Goal: Task Accomplishment & Management: Use online tool/utility

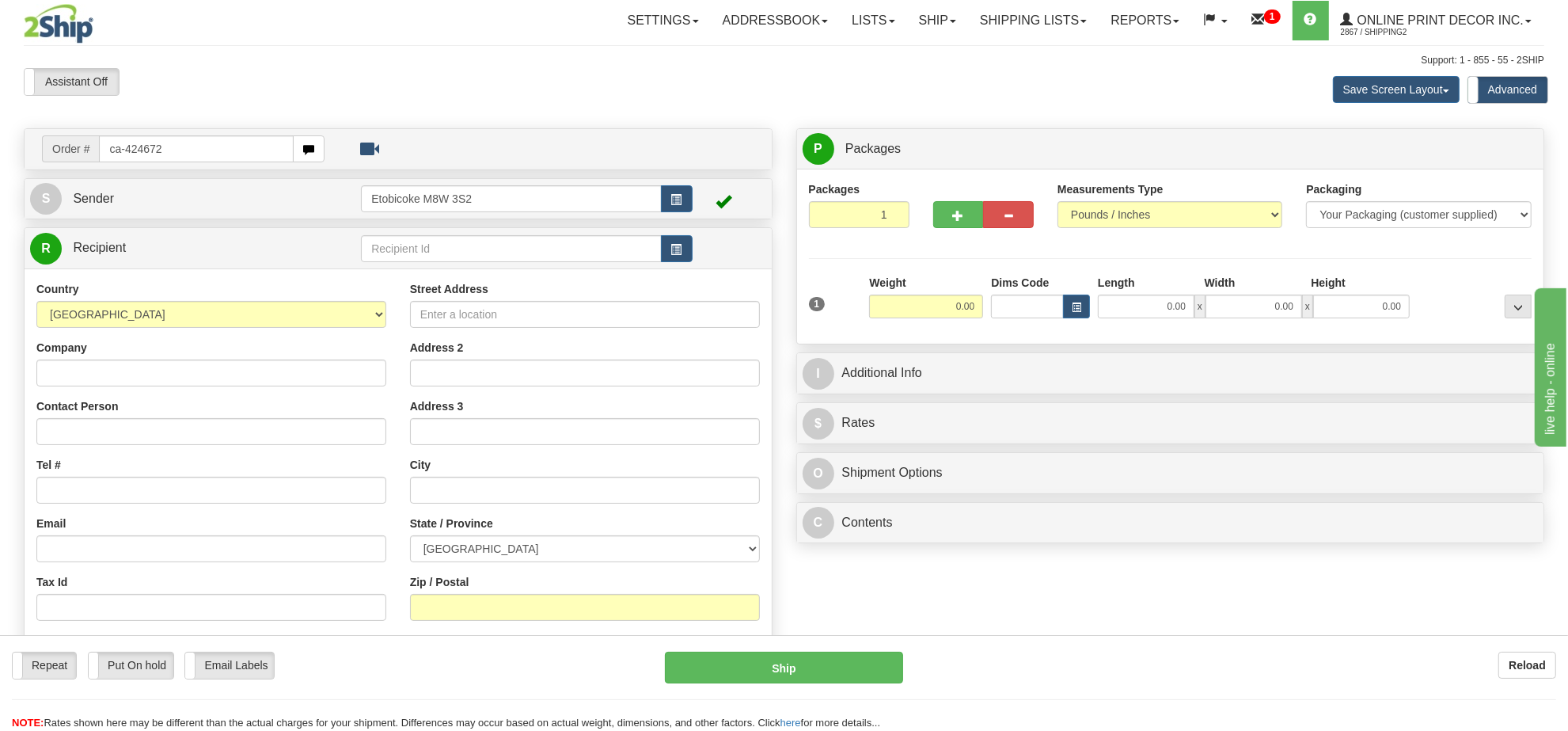
type input "ca-424672"
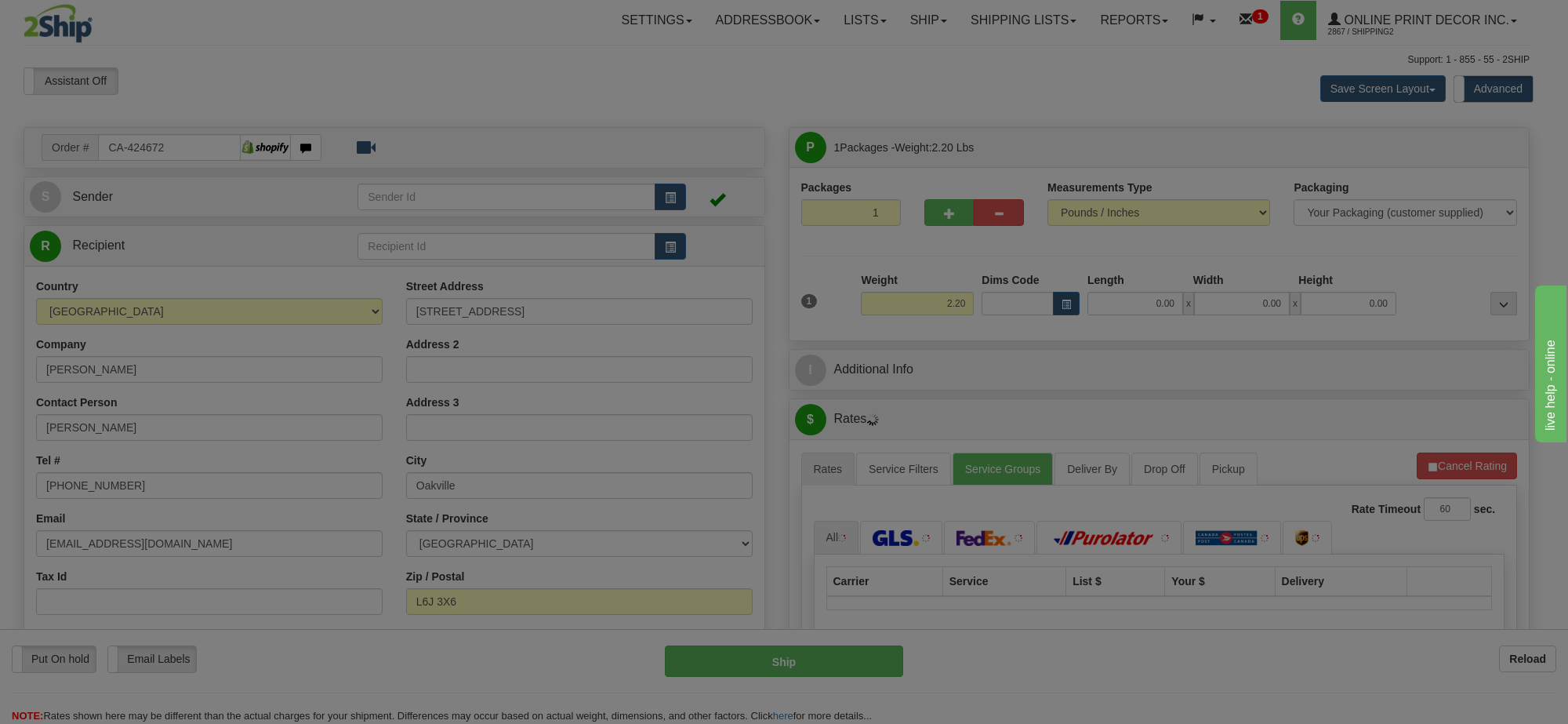
type input "OAKVILLE"
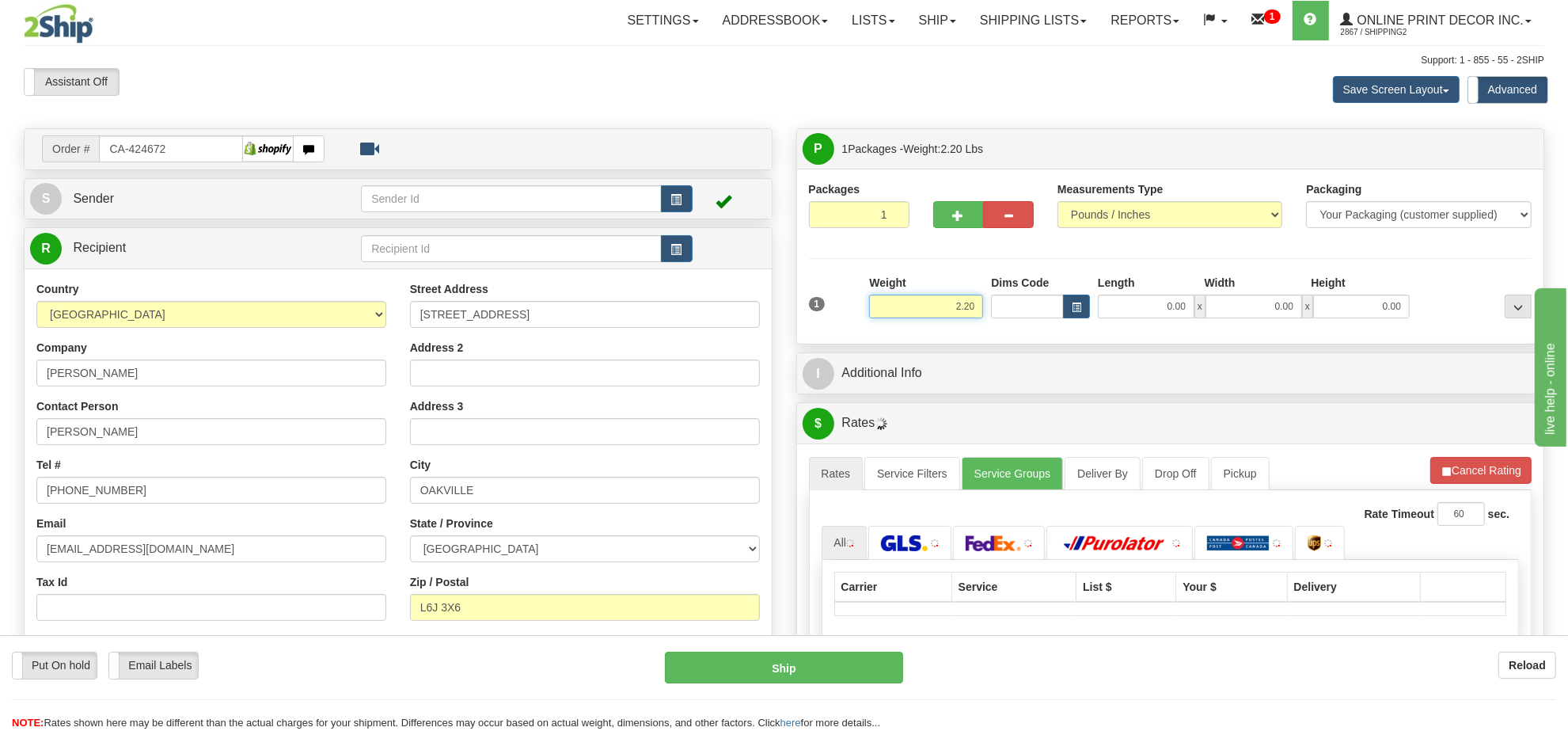
click at [948, 313] on input "2.20" at bounding box center [926, 306] width 114 height 24
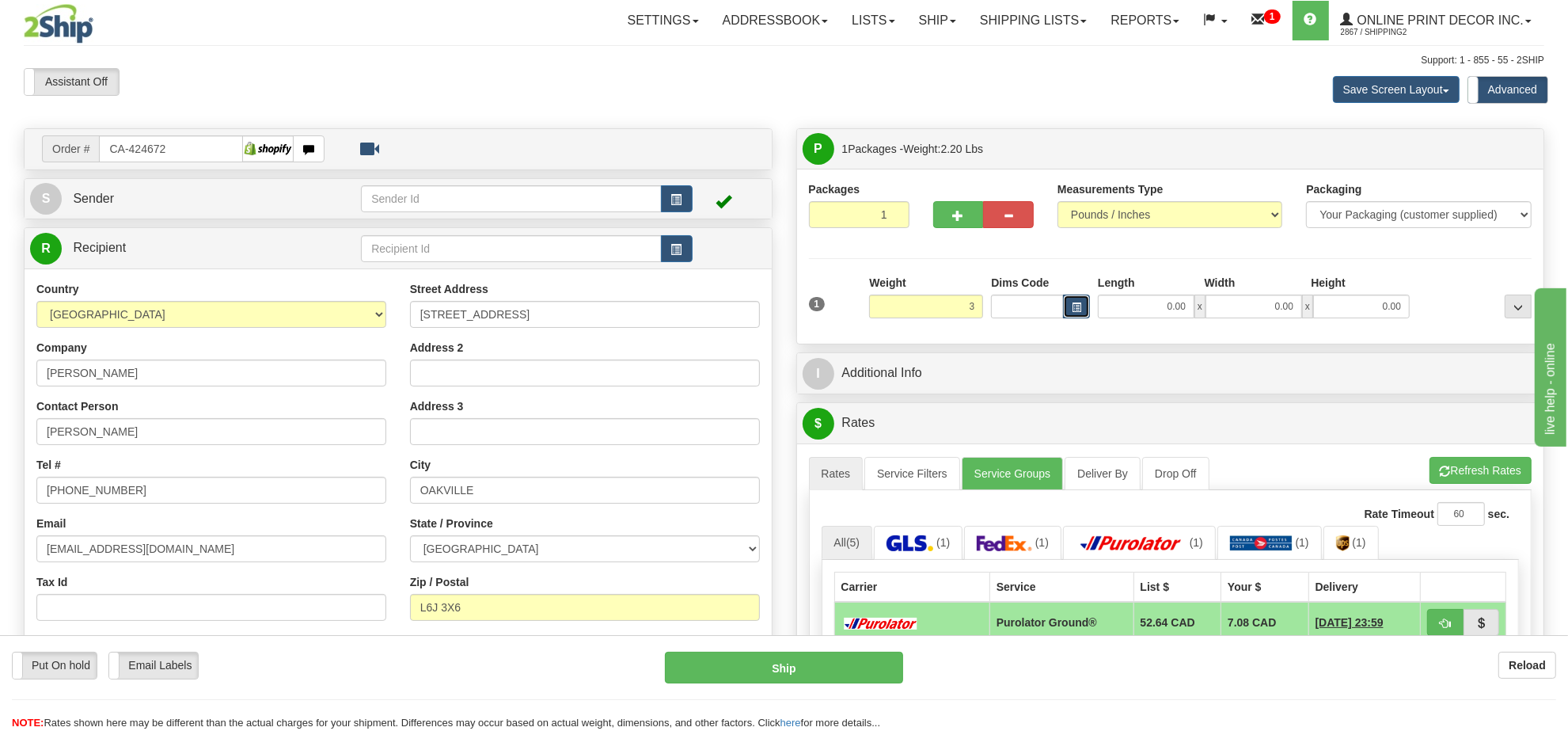
click at [1071, 309] on span "button" at bounding box center [1076, 307] width 9 height 8
type input "3.00"
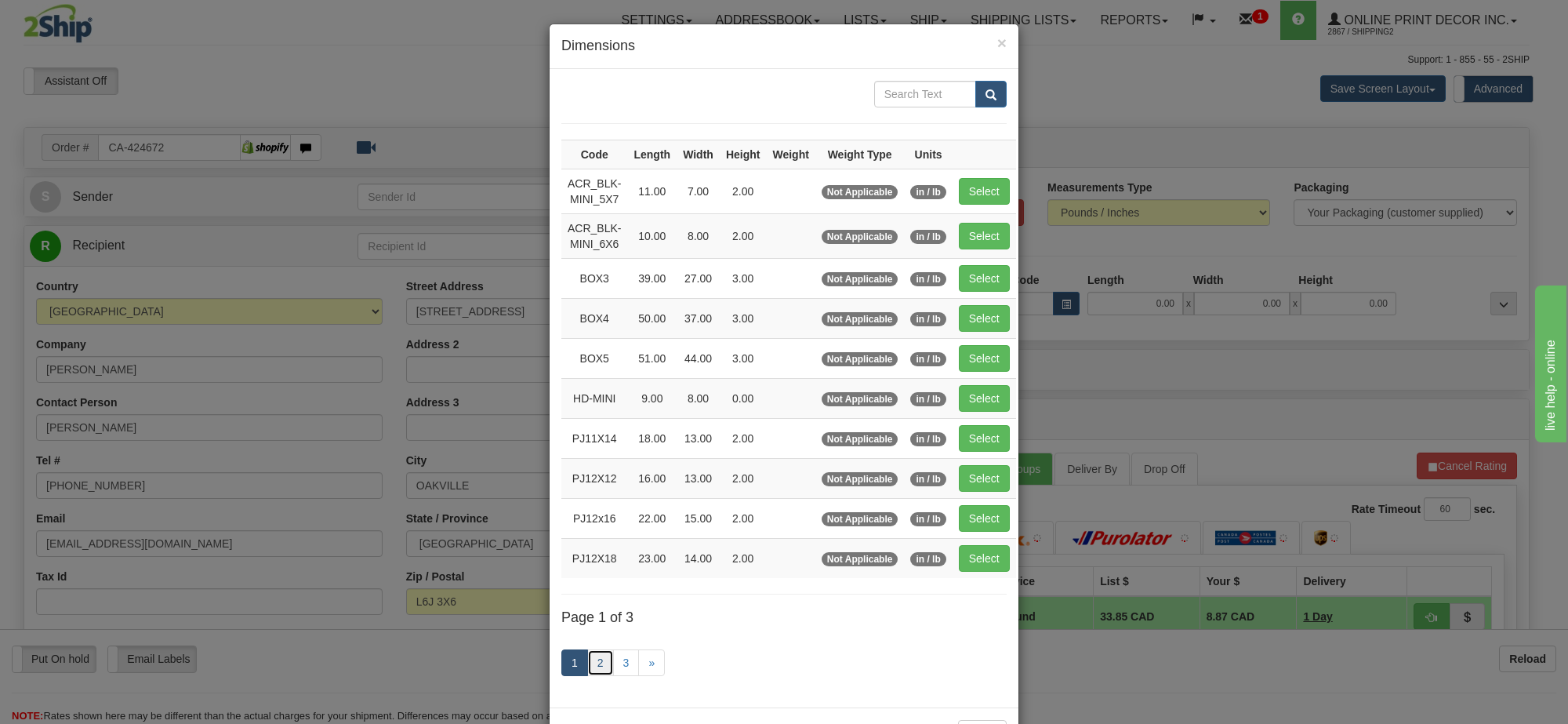
click at [604, 658] on link "2" at bounding box center [600, 663] width 27 height 27
click at [600, 661] on link "2" at bounding box center [600, 663] width 27 height 27
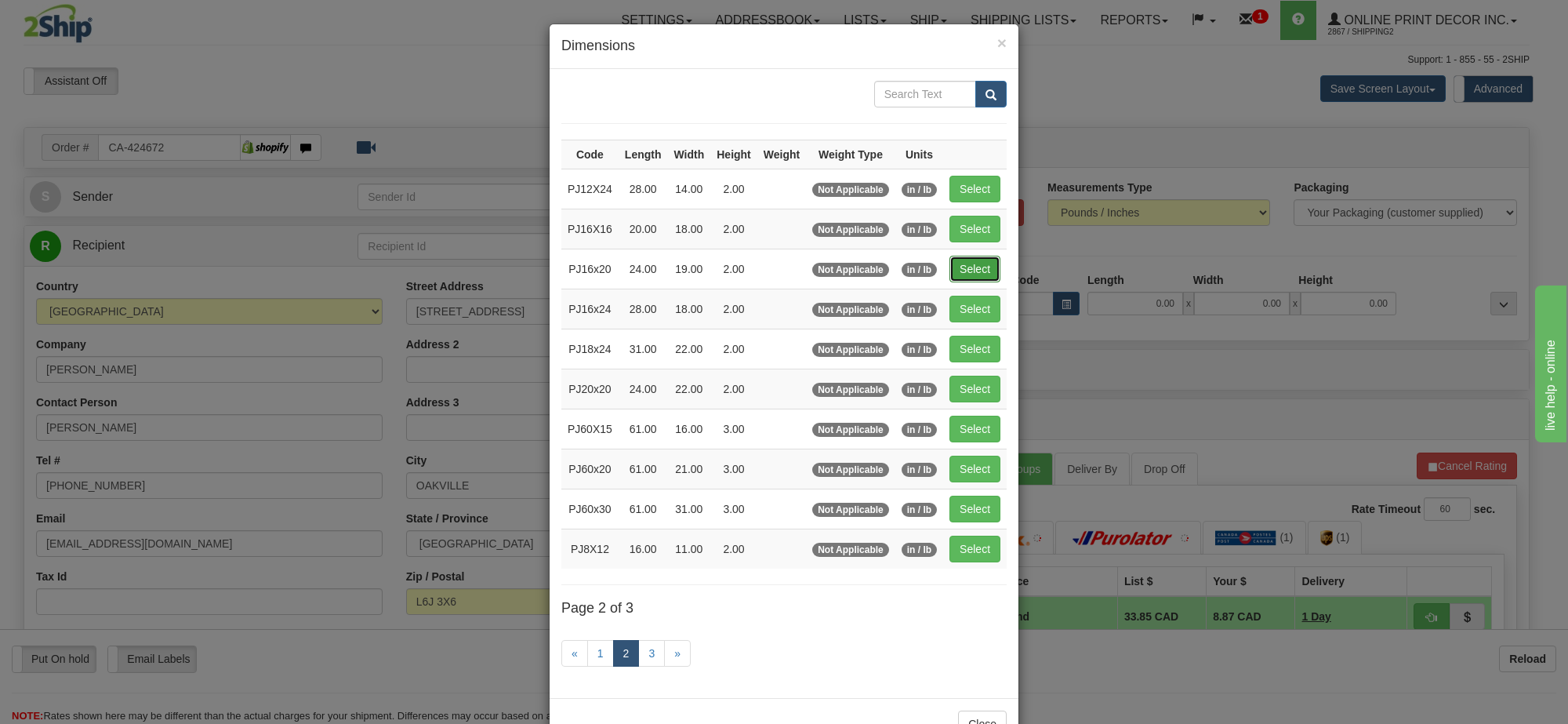
click at [974, 276] on button "Select" at bounding box center [974, 269] width 51 height 27
type input "PJ16x20"
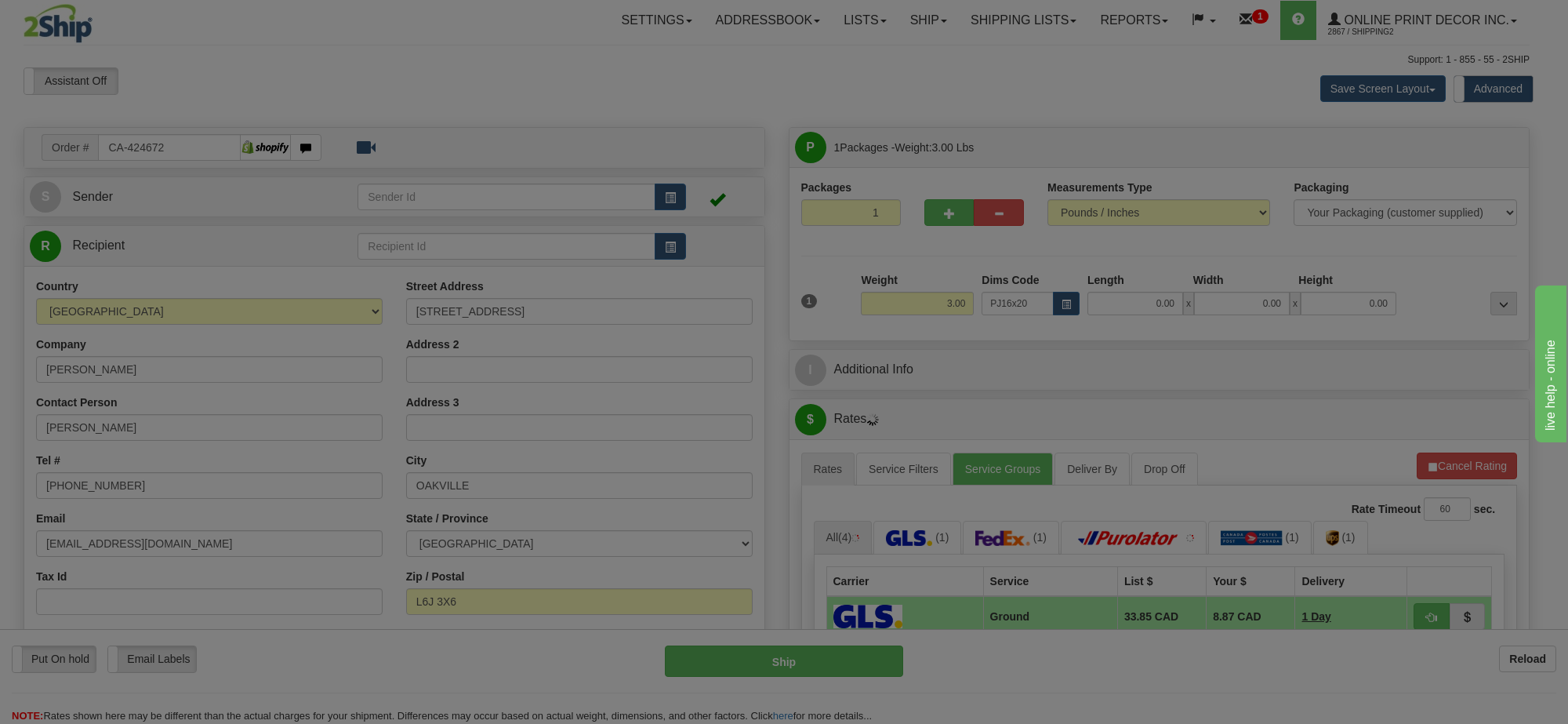
type input "24.00"
type input "19.00"
type input "2.00"
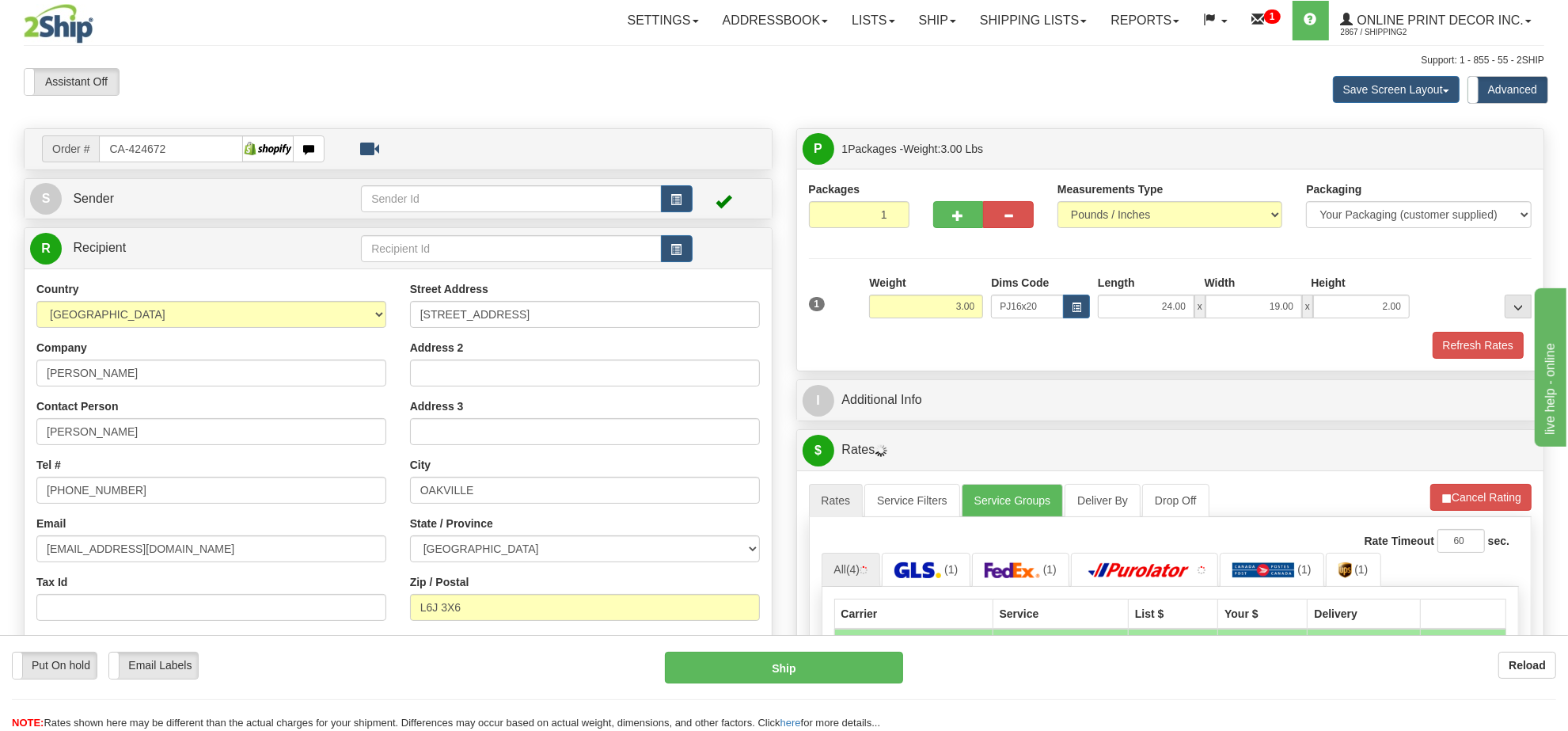
click at [0, 0] on button "Refresh Rates" at bounding box center [0, 0] width 0 height 0
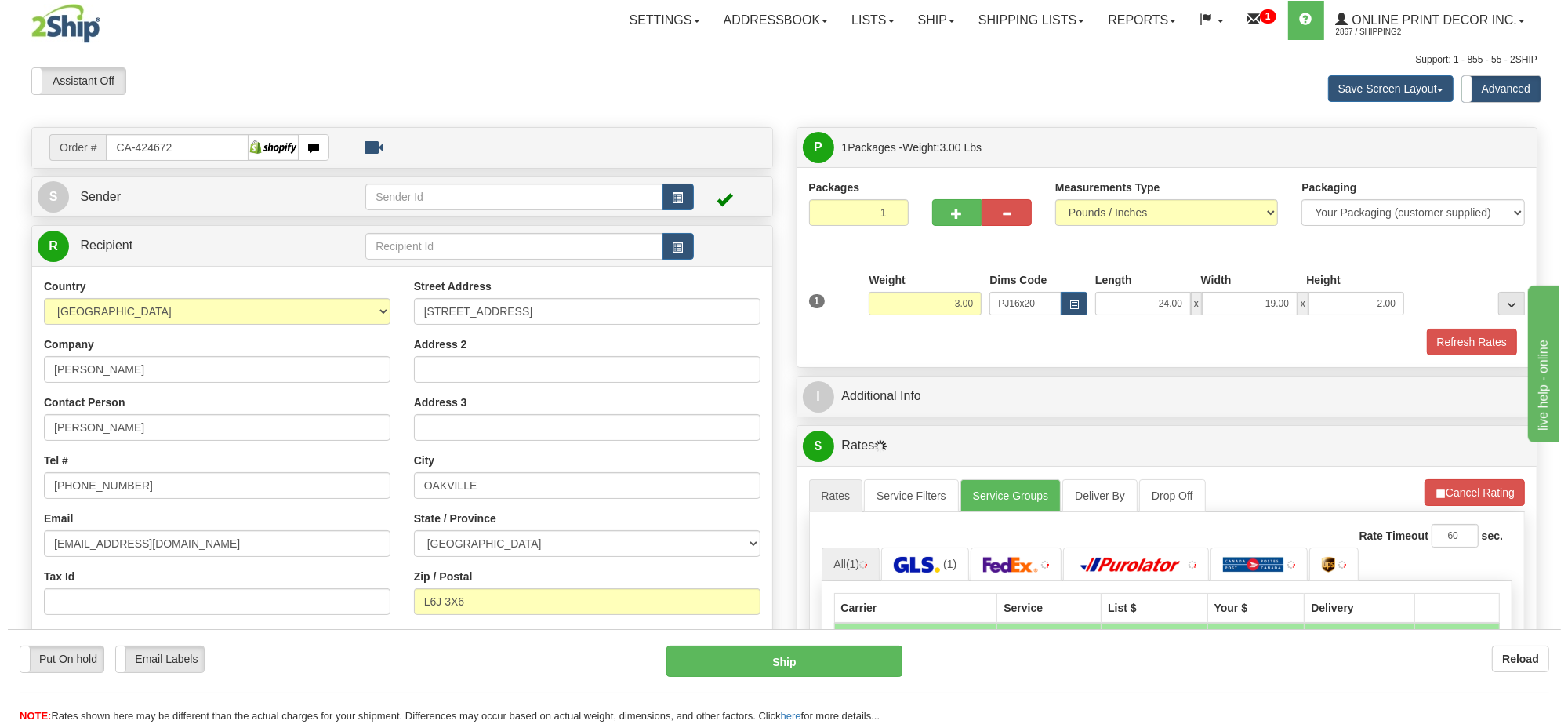
scroll to position [98, 0]
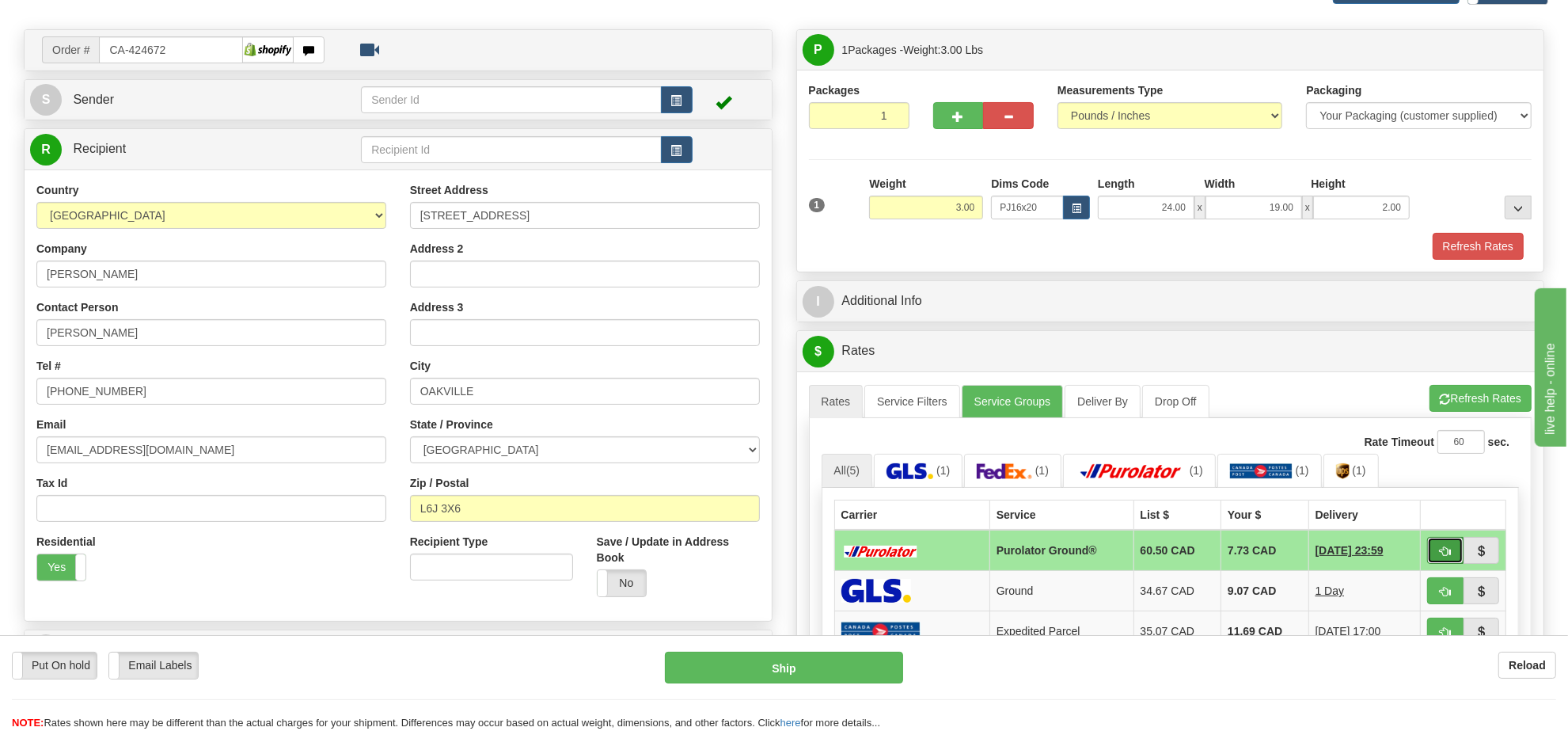
click at [1441, 556] on span "button" at bounding box center [1445, 551] width 11 height 10
type input "260"
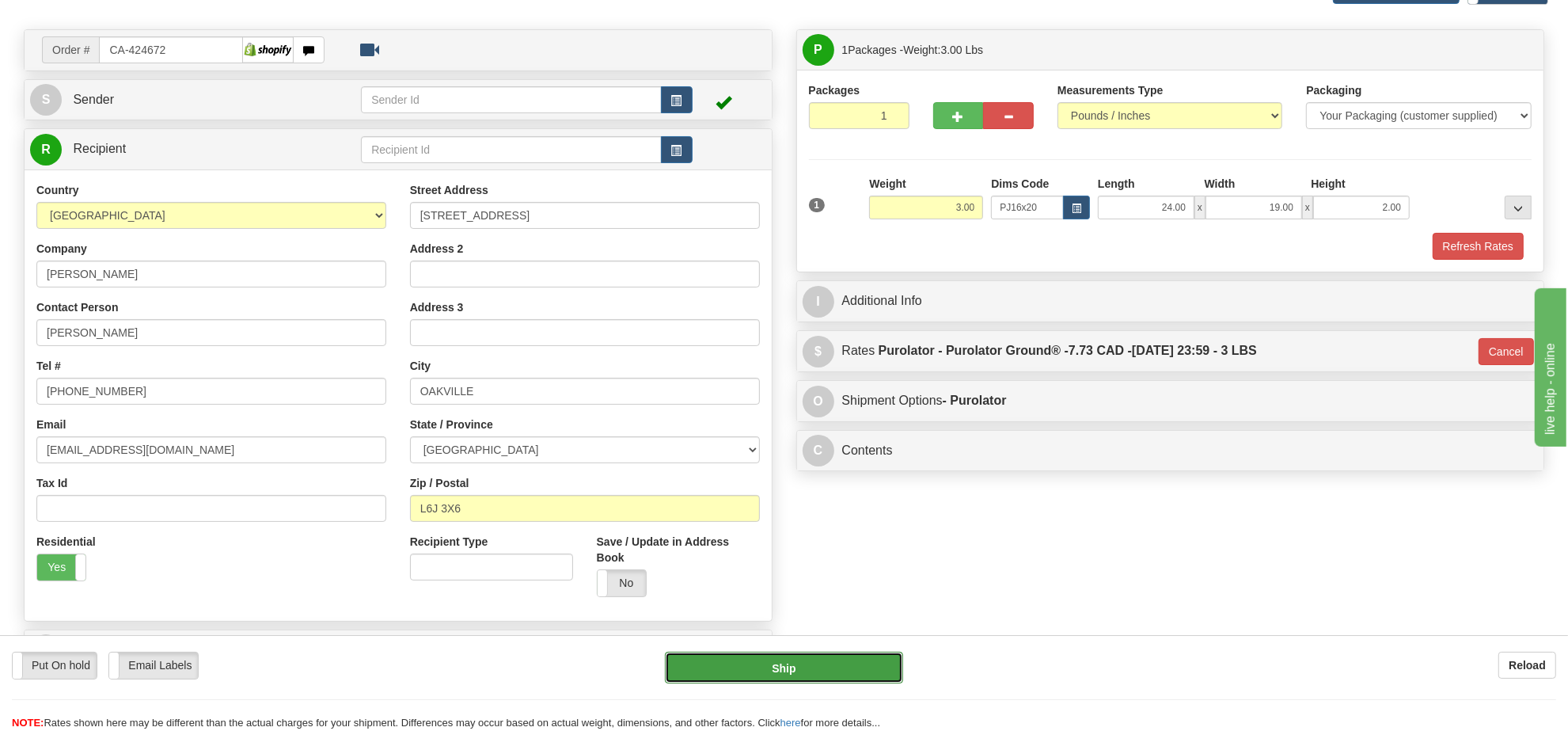
click at [879, 673] on button "Ship" at bounding box center [784, 666] width 238 height 31
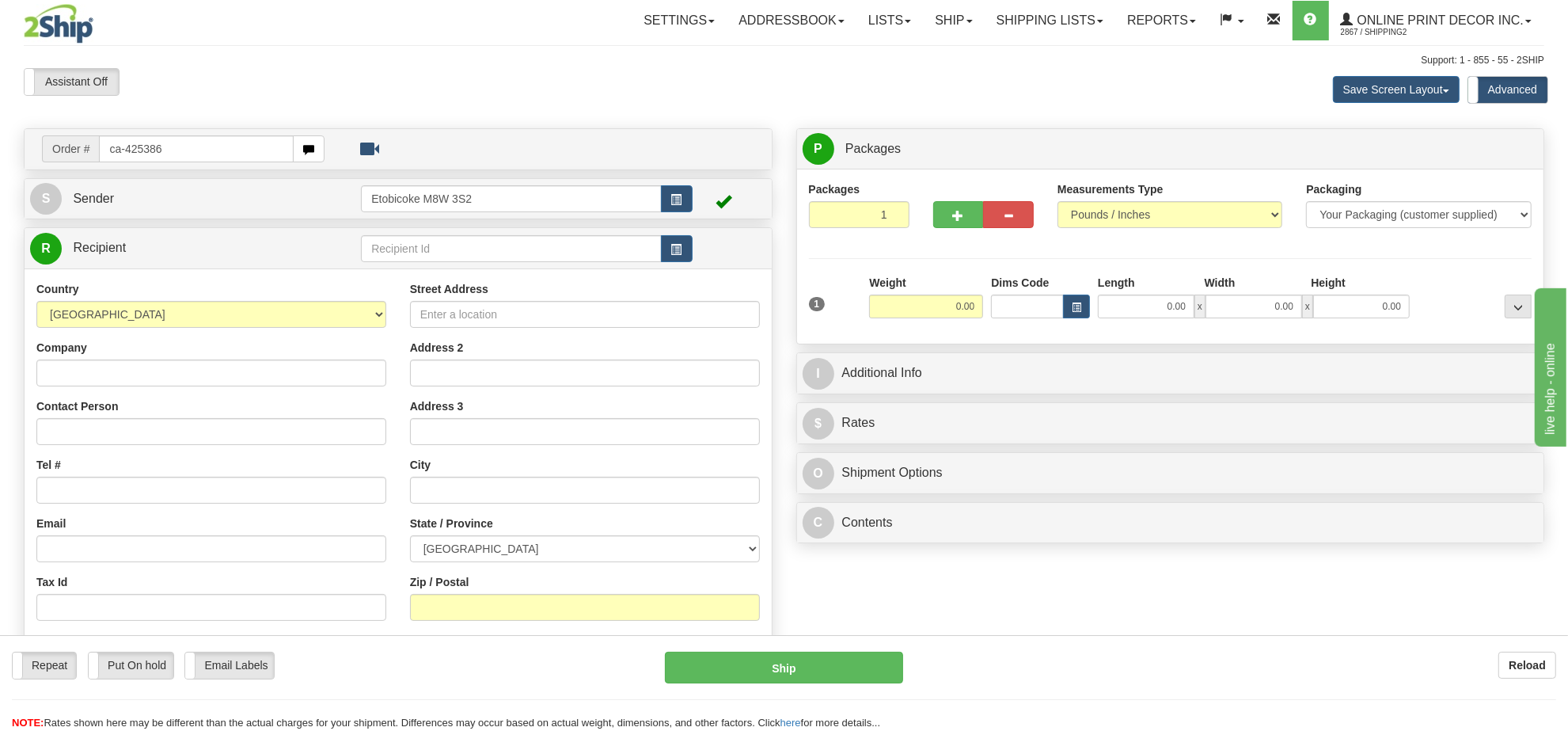
type input "ca-425386"
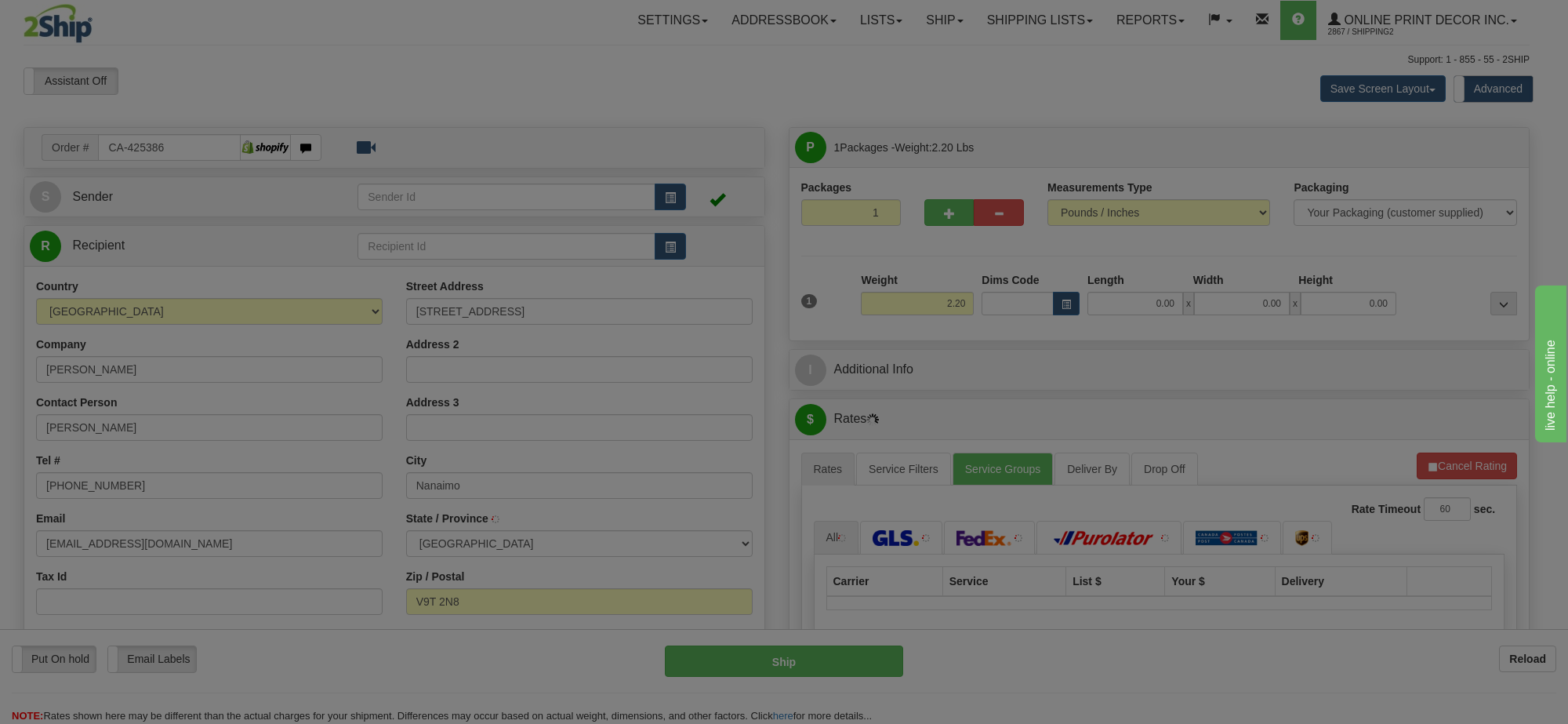
type input "NANAIMO"
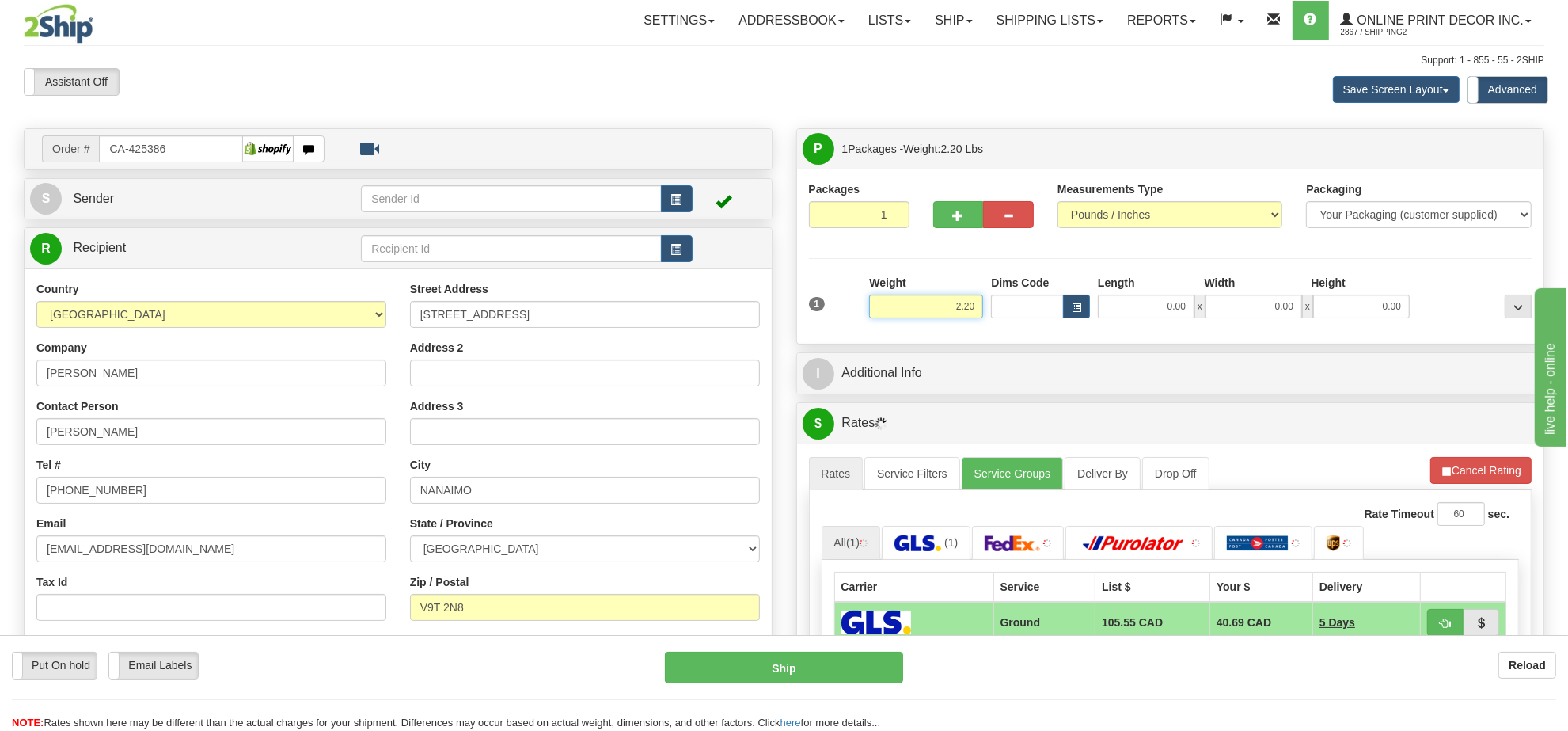
click at [962, 311] on input "2.20" at bounding box center [926, 306] width 114 height 24
click at [964, 307] on input "2.20" at bounding box center [926, 306] width 114 height 24
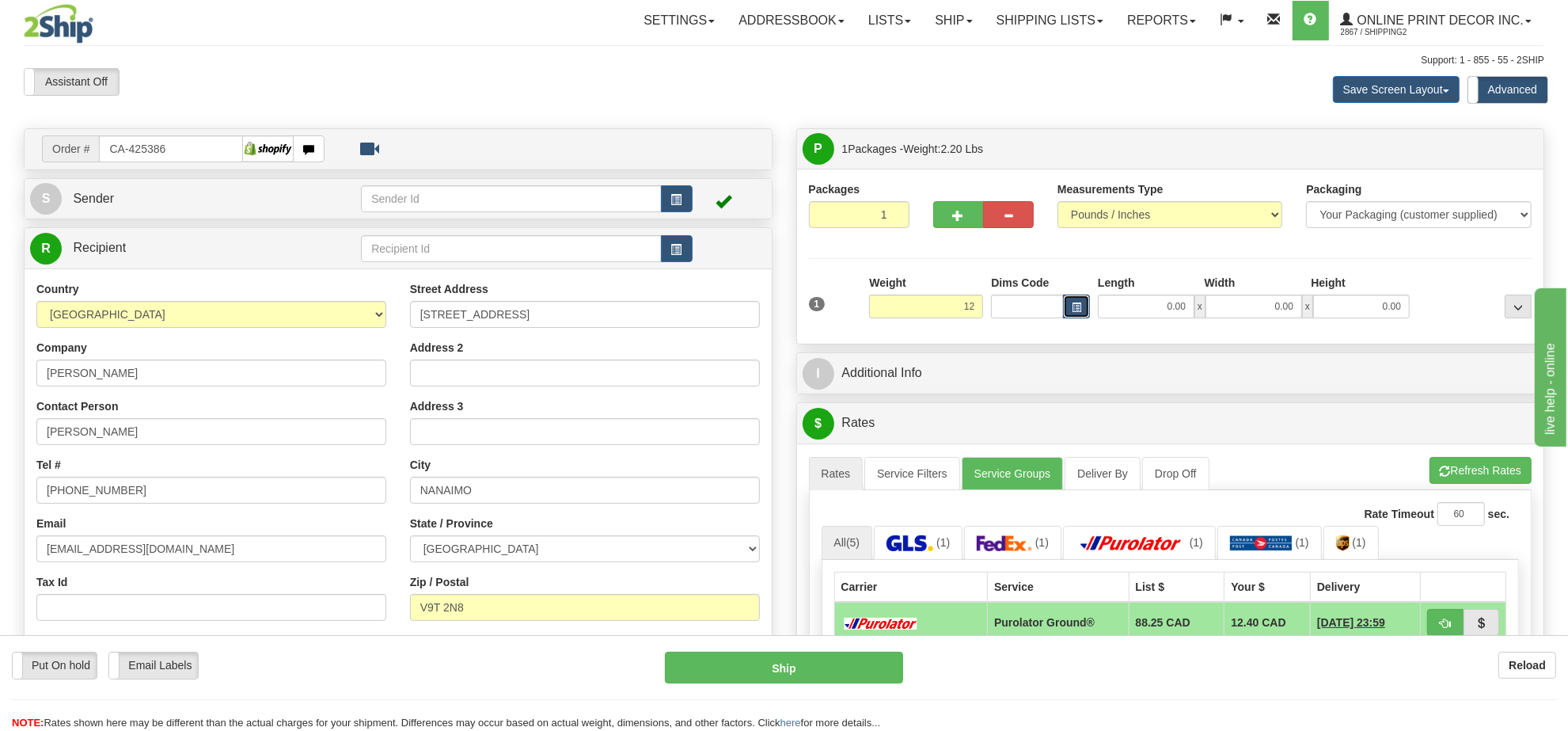
type input "12.00"
click at [1081, 306] on span "button" at bounding box center [1076, 307] width 9 height 8
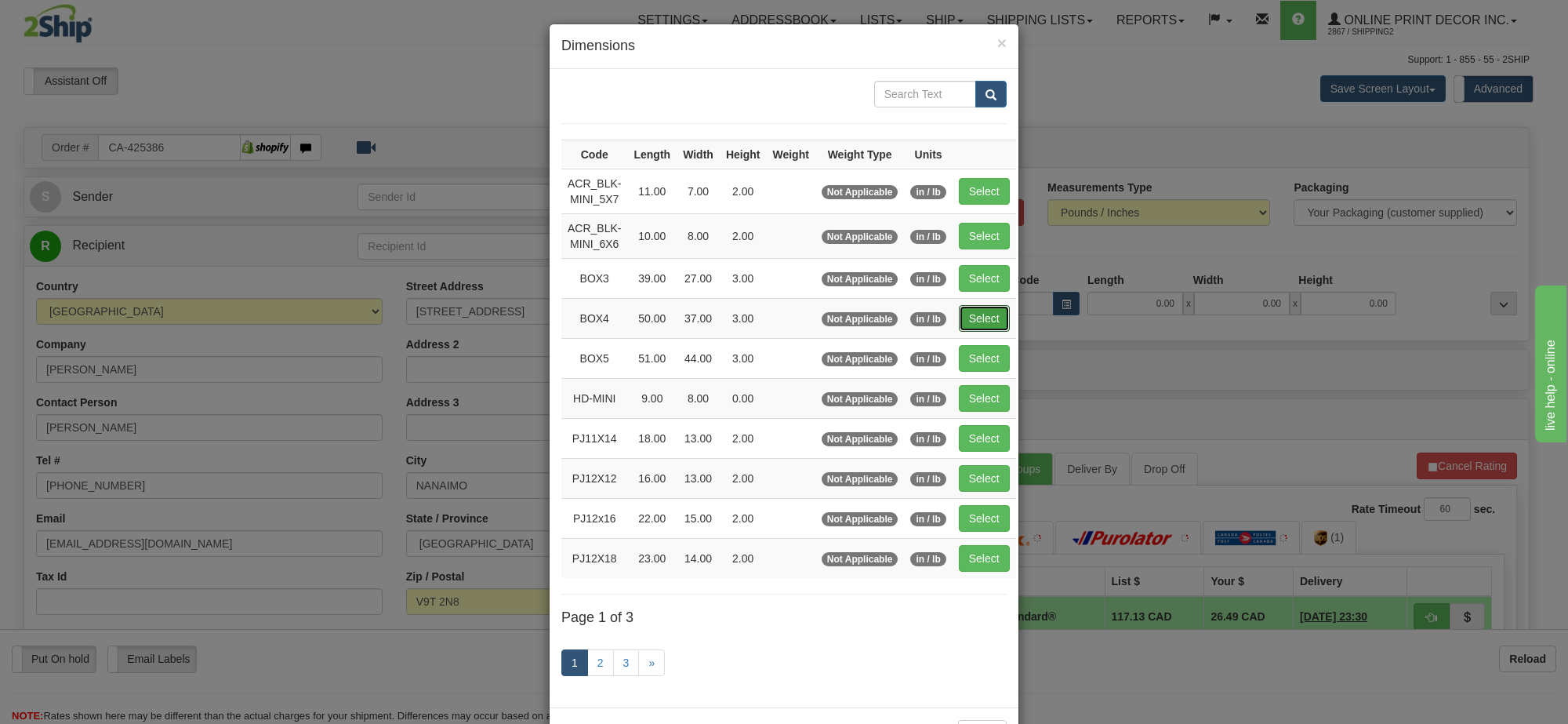
drag, startPoint x: 993, startPoint y: 320, endPoint x: 996, endPoint y: 238, distance: 82.1
click at [994, 320] on button "Select" at bounding box center [984, 319] width 51 height 27
type input "BOX4"
type input "50.00"
type input "37.00"
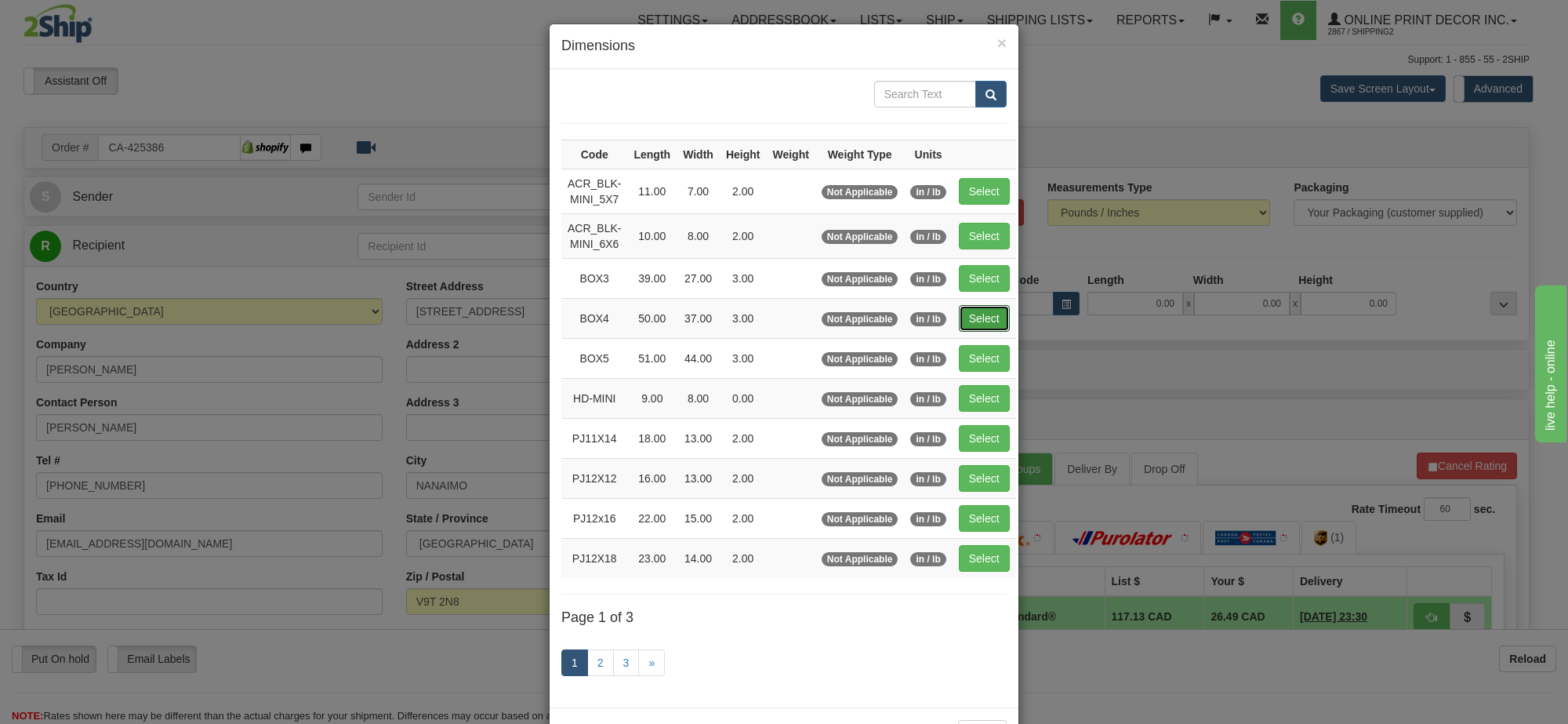
type input "3.00"
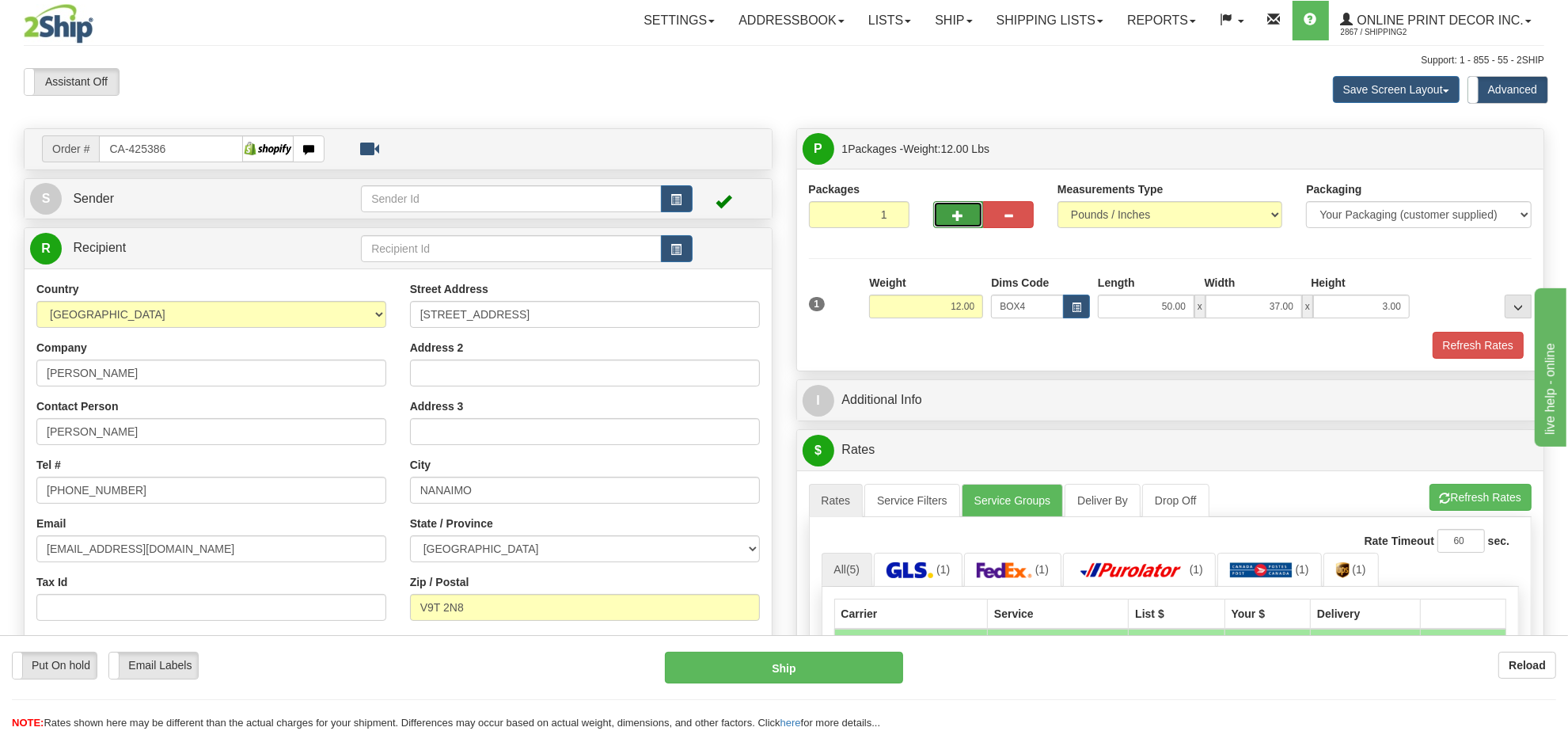
click at [958, 224] on button "button" at bounding box center [958, 215] width 51 height 27
radio input "true"
type input "2"
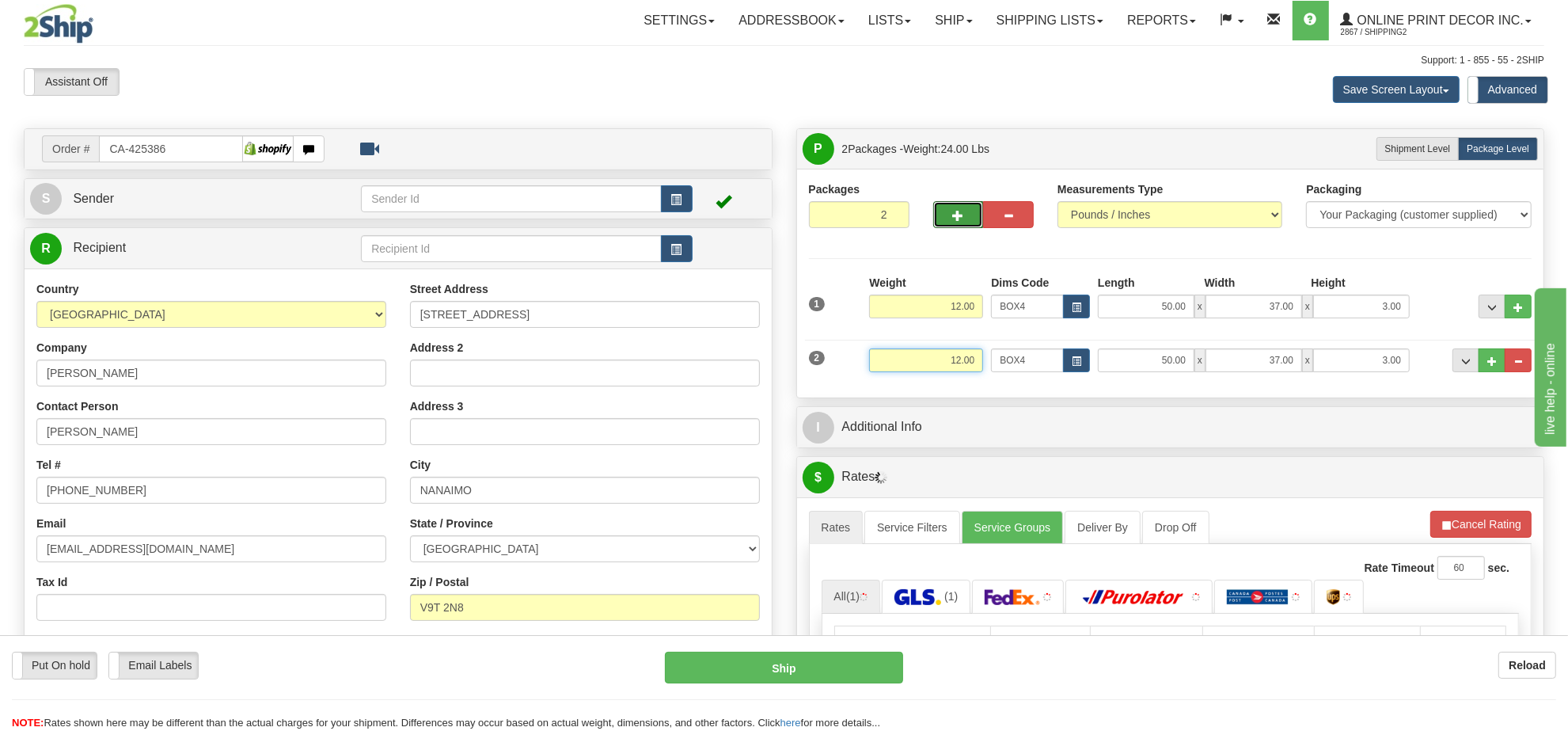
click at [950, 366] on input "12.00" at bounding box center [926, 360] width 114 height 24
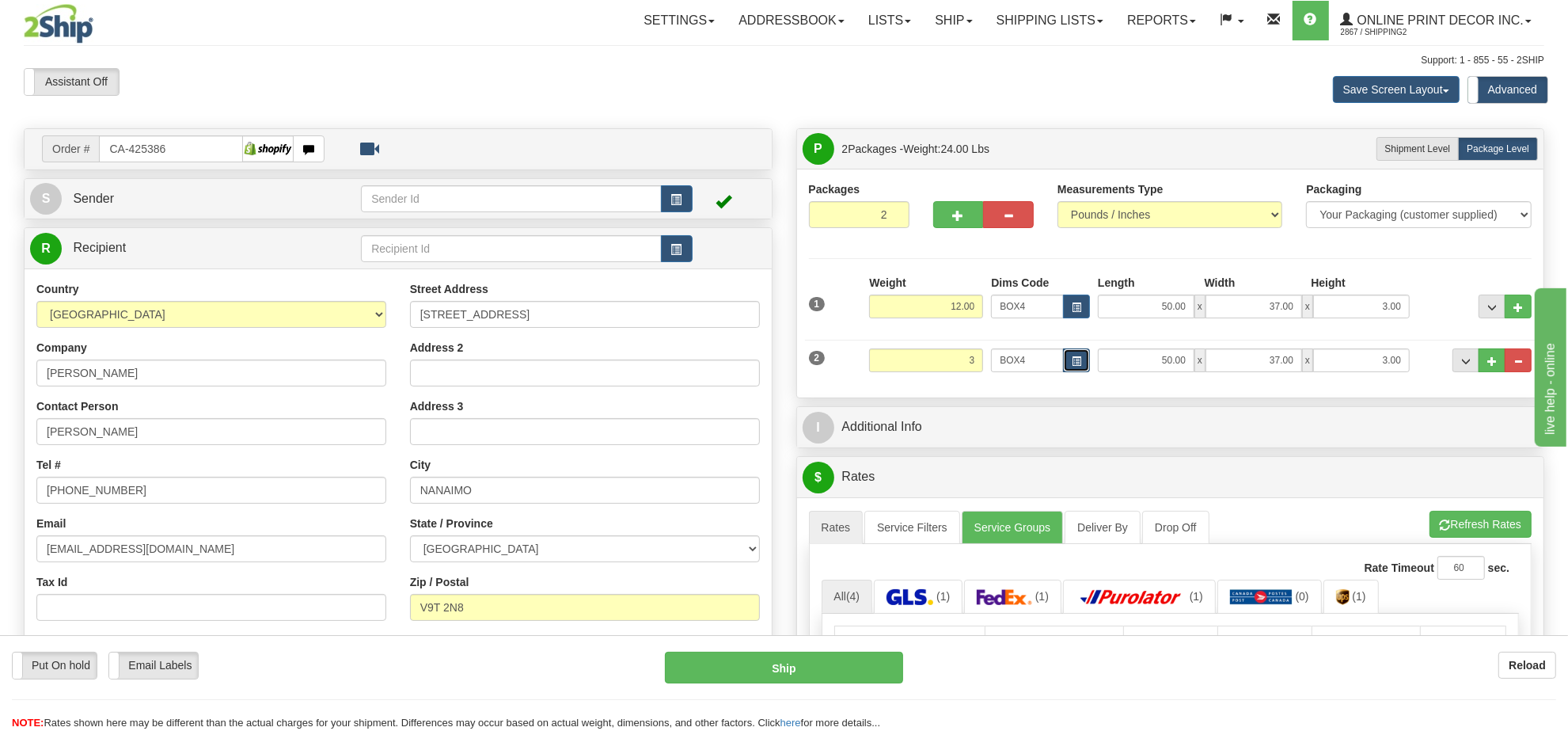
type input "3.00"
click at [1071, 362] on span "button" at bounding box center [1076, 362] width 9 height 8
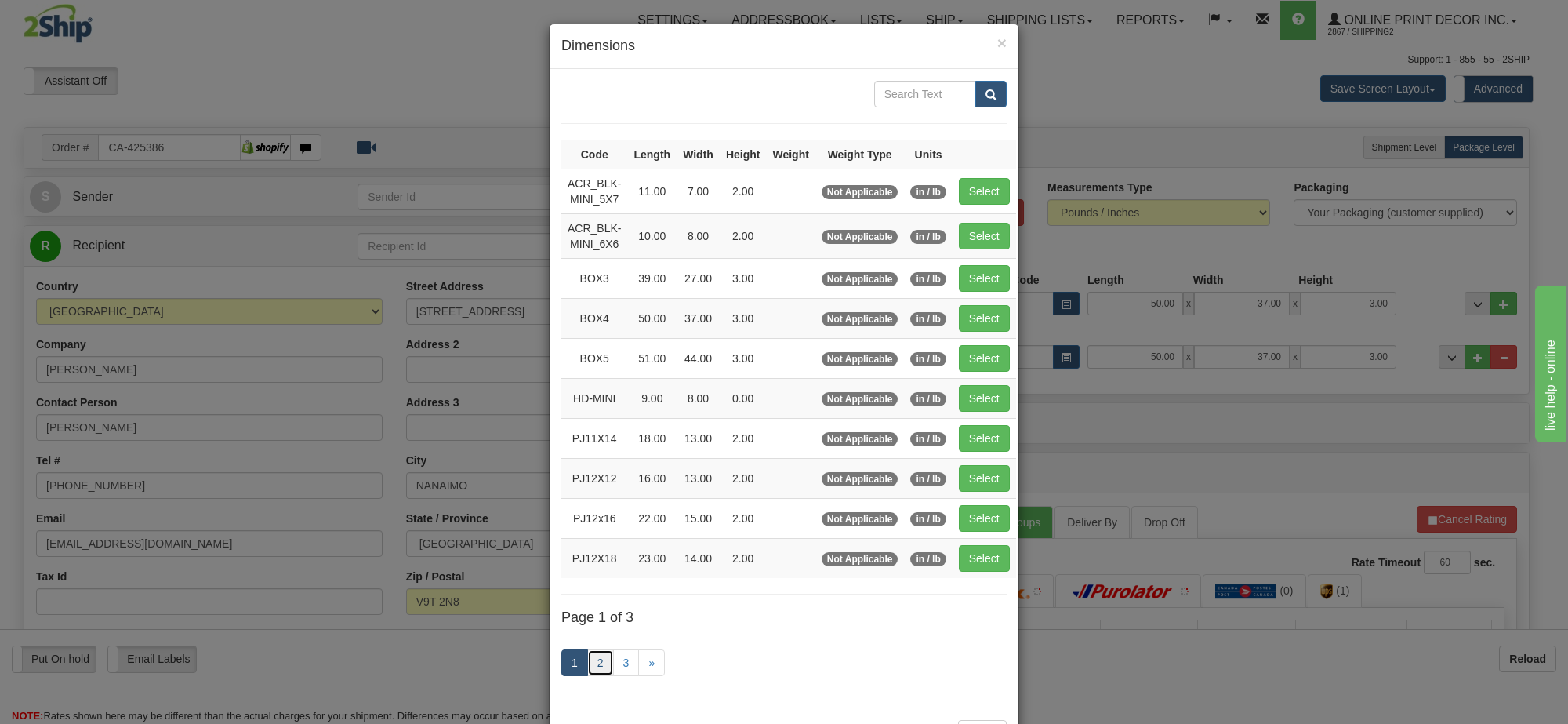
click at [587, 667] on link "2" at bounding box center [600, 663] width 27 height 27
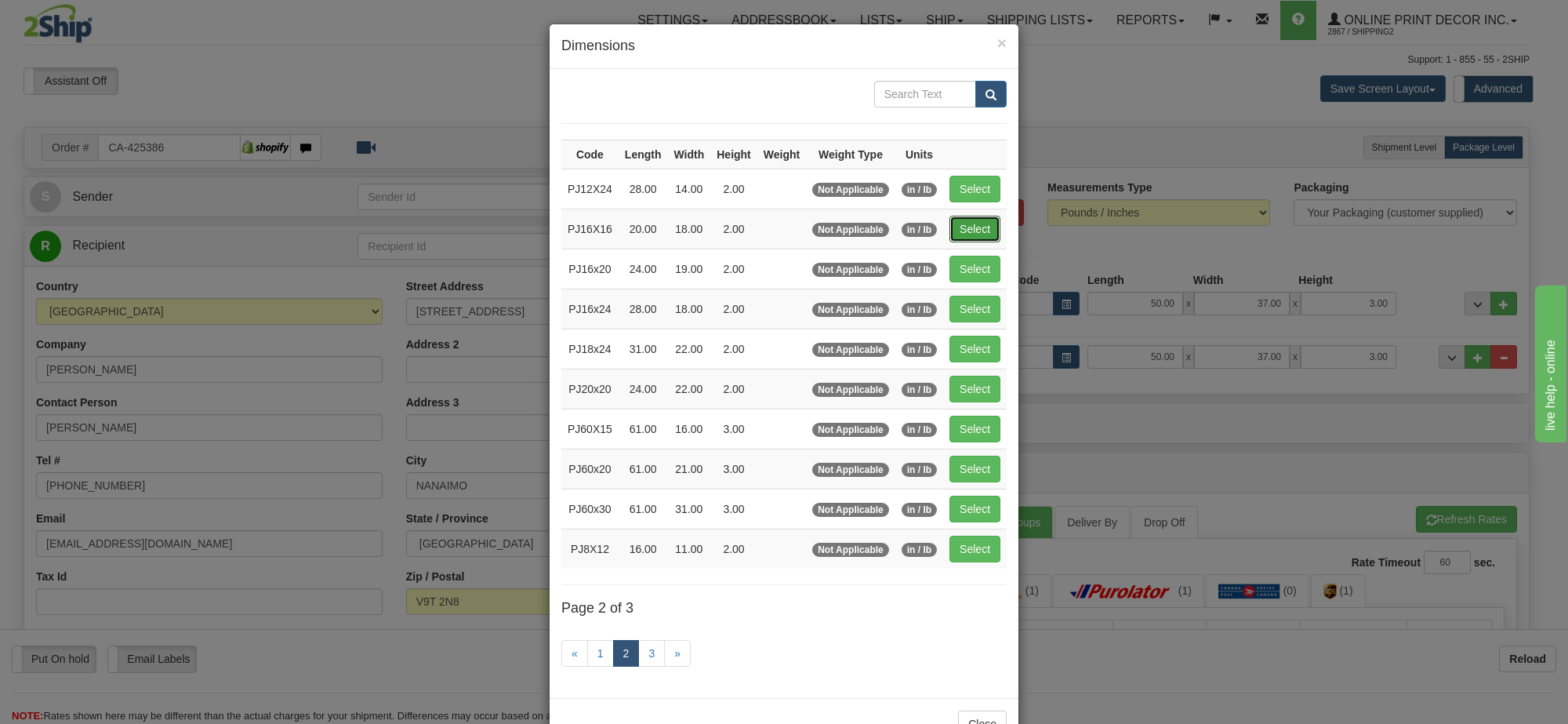
drag, startPoint x: 961, startPoint y: 239, endPoint x: 1117, endPoint y: 368, distance: 202.4
click at [962, 239] on button "Select" at bounding box center [974, 229] width 51 height 27
type input "PJ16X16"
type input "20.00"
type input "18.00"
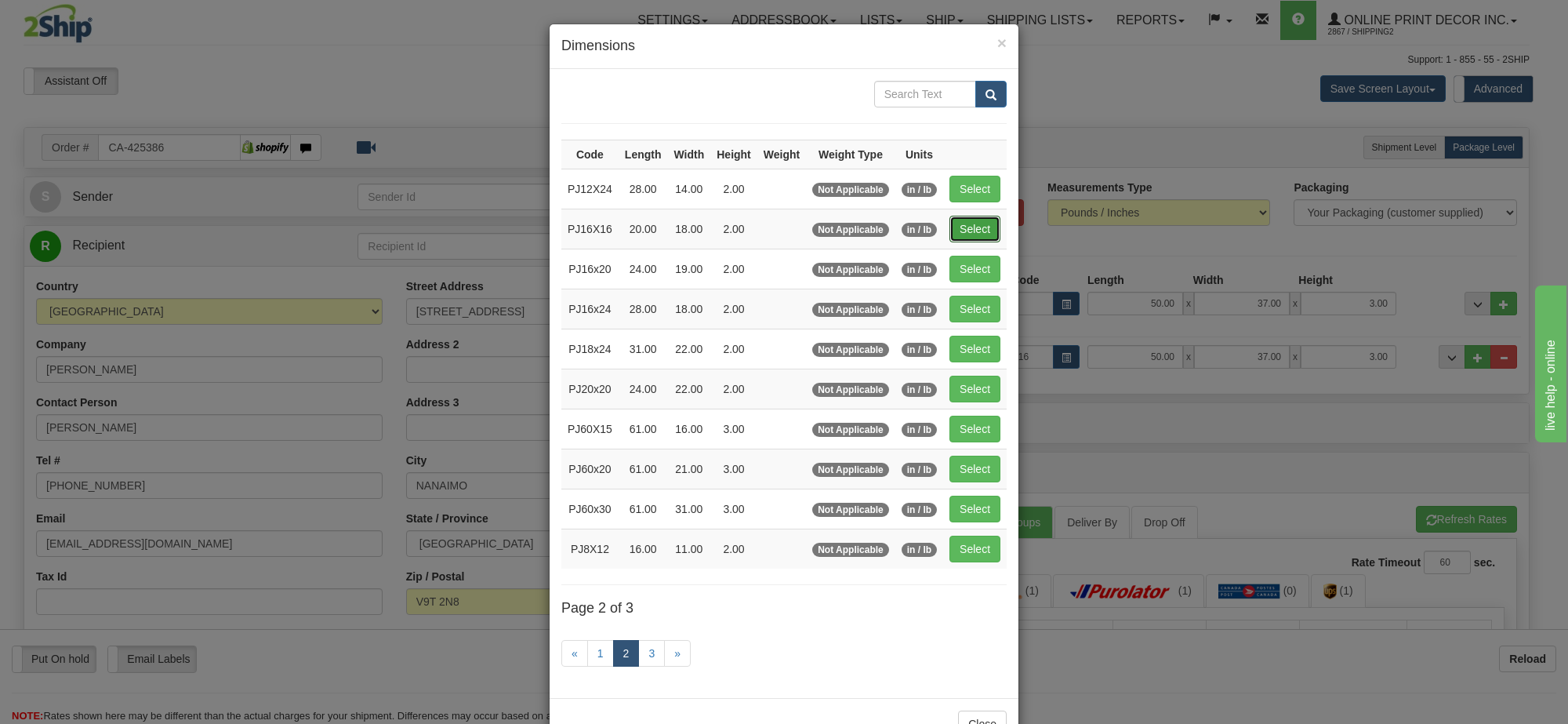
type input "2.00"
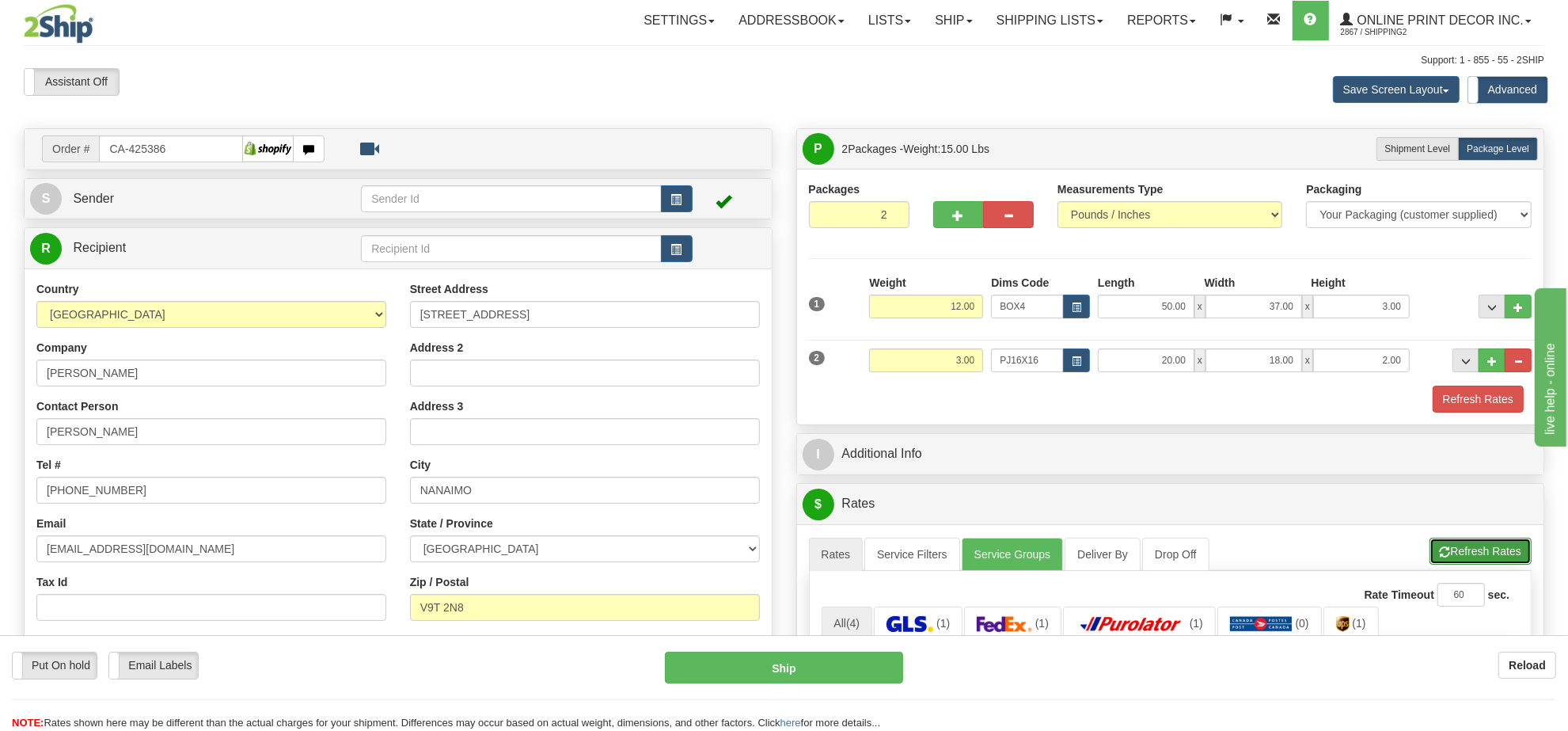
click at [1472, 559] on button "Refresh Rates" at bounding box center [1481, 551] width 102 height 27
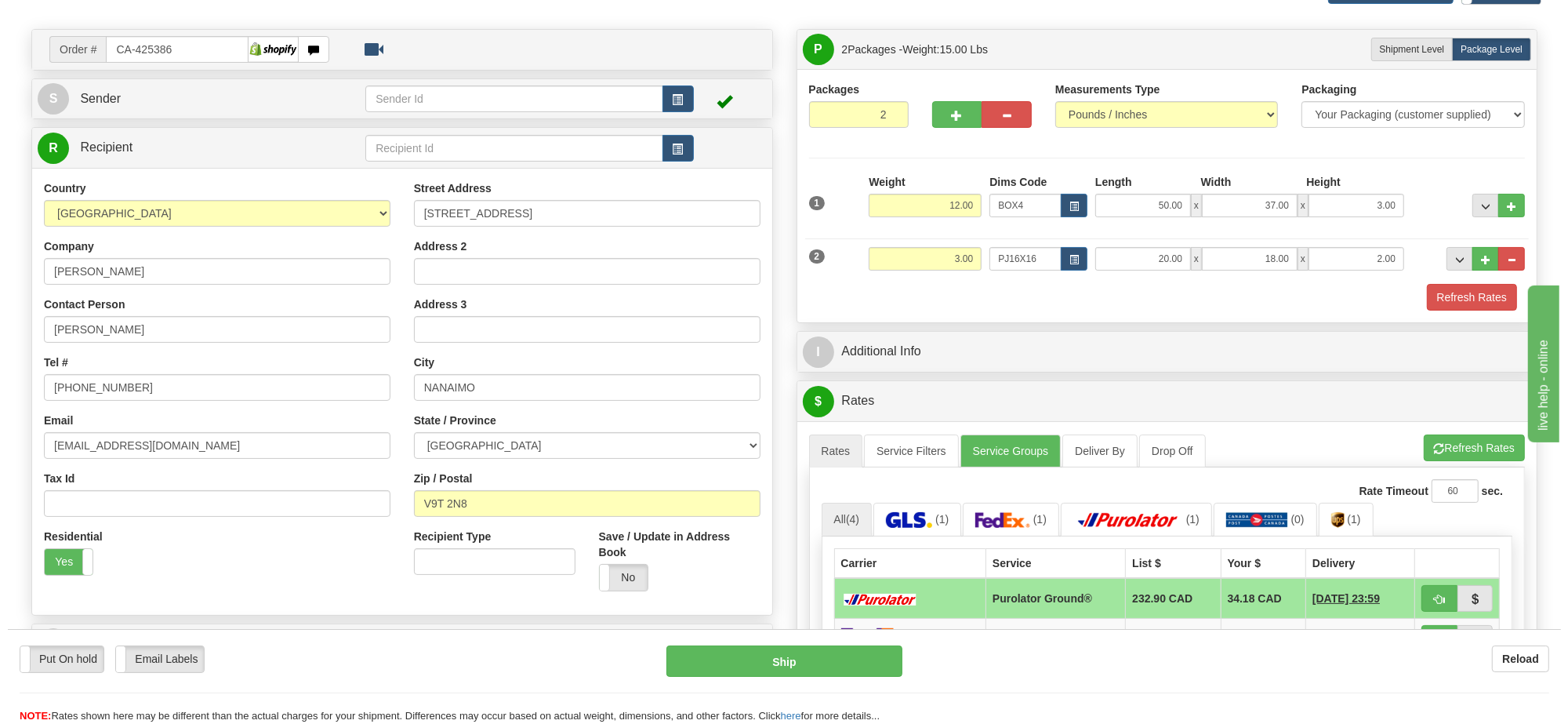
scroll to position [392, 0]
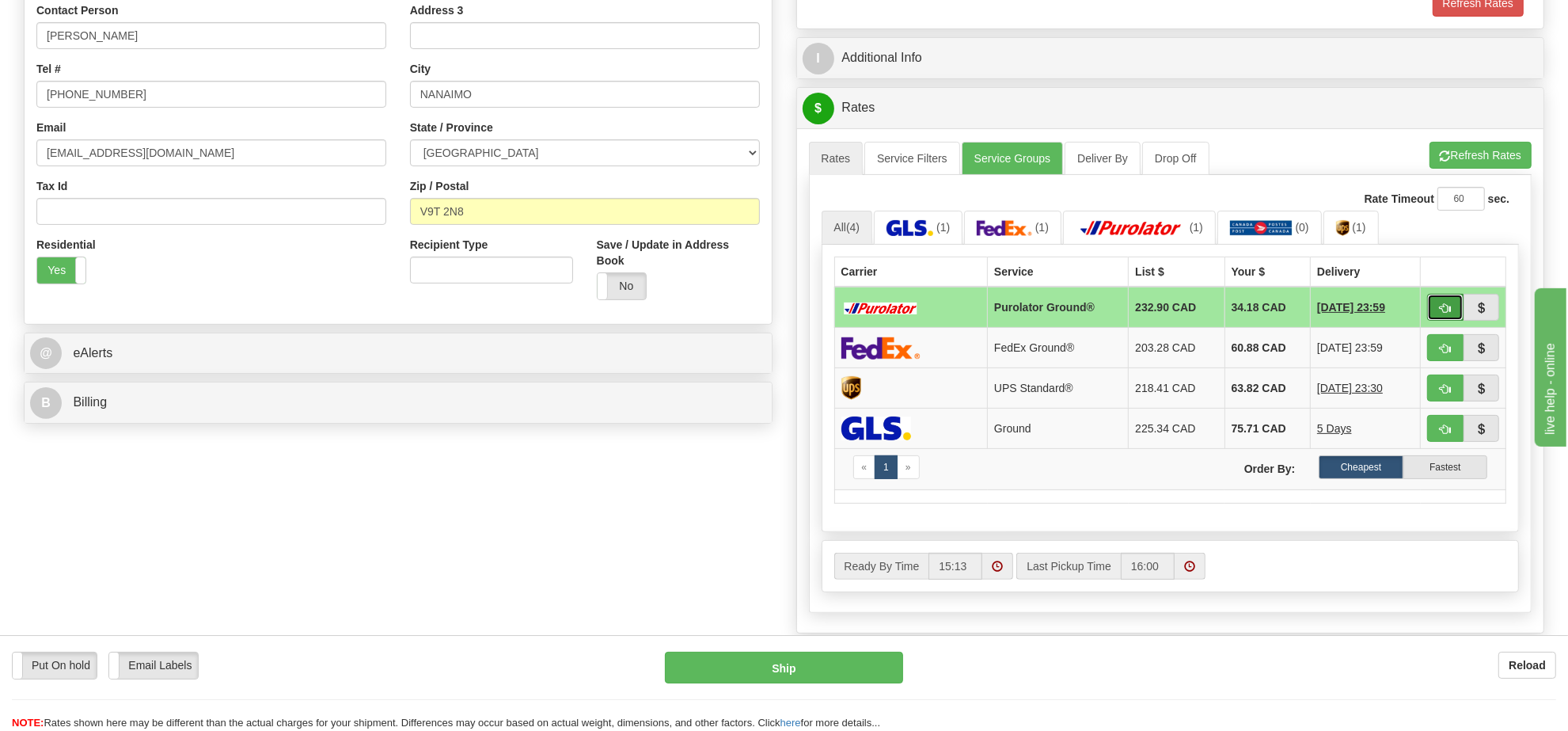
click at [1442, 313] on span "button" at bounding box center [1445, 308] width 11 height 10
type input "260"
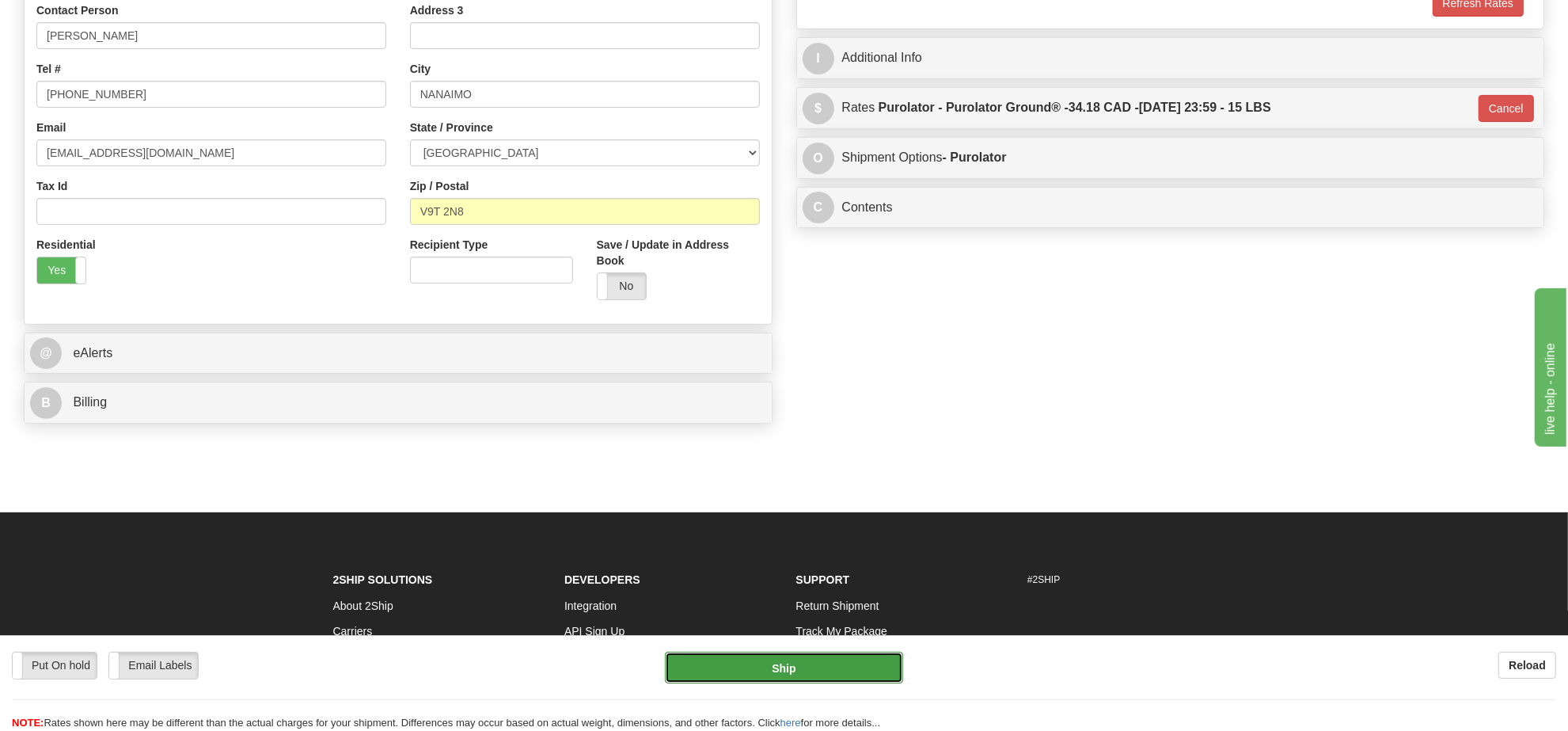
click at [837, 666] on button "Ship" at bounding box center [784, 666] width 238 height 31
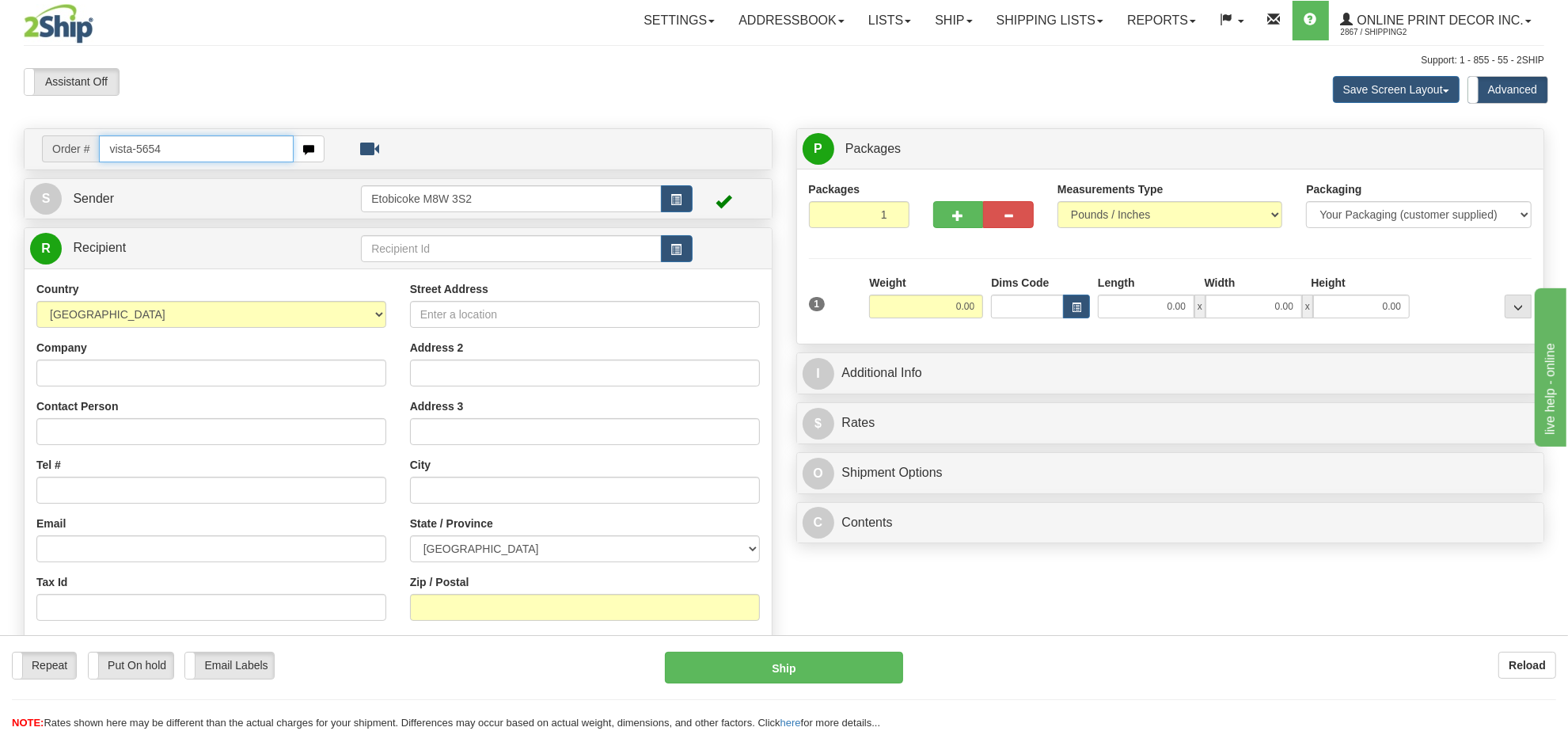
type input "vista-5654"
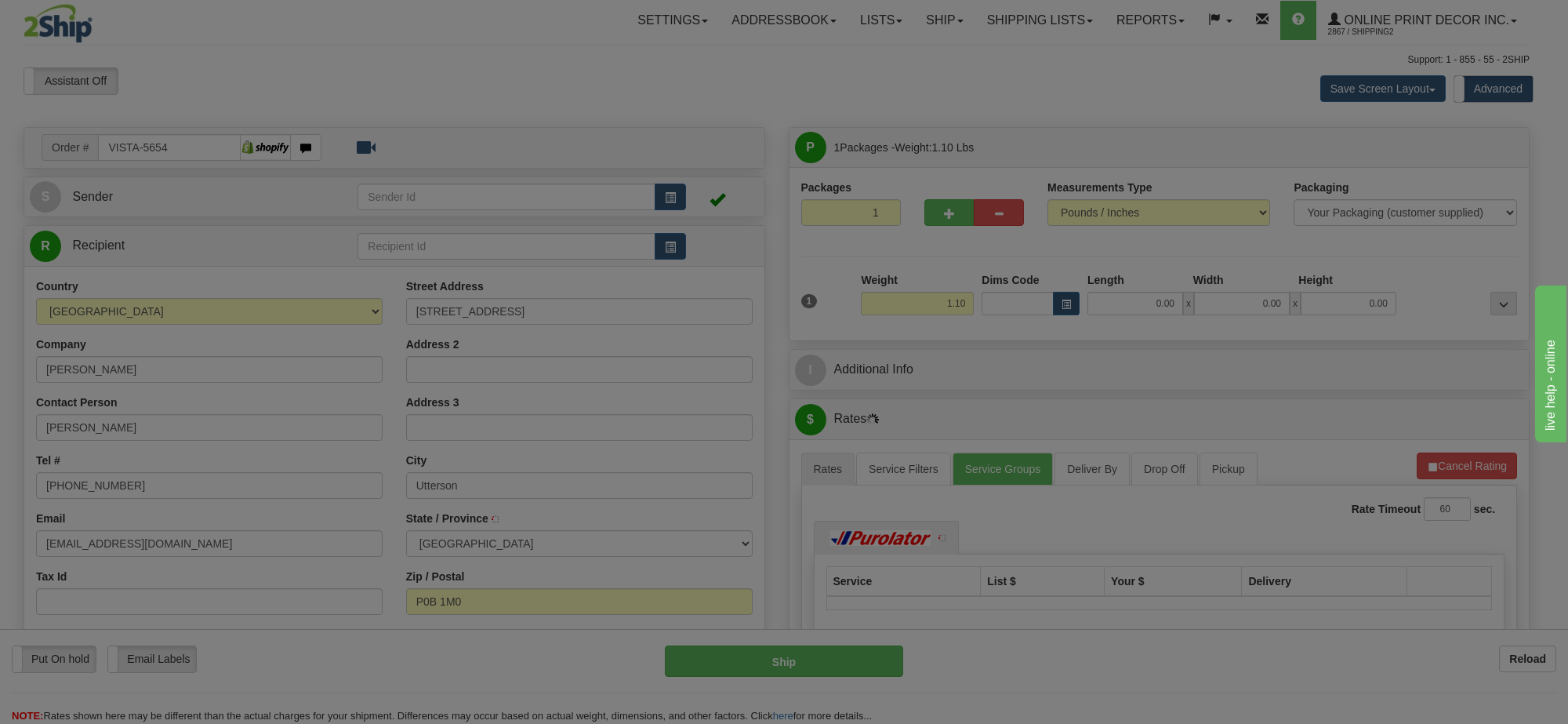
type input "UTTERSON"
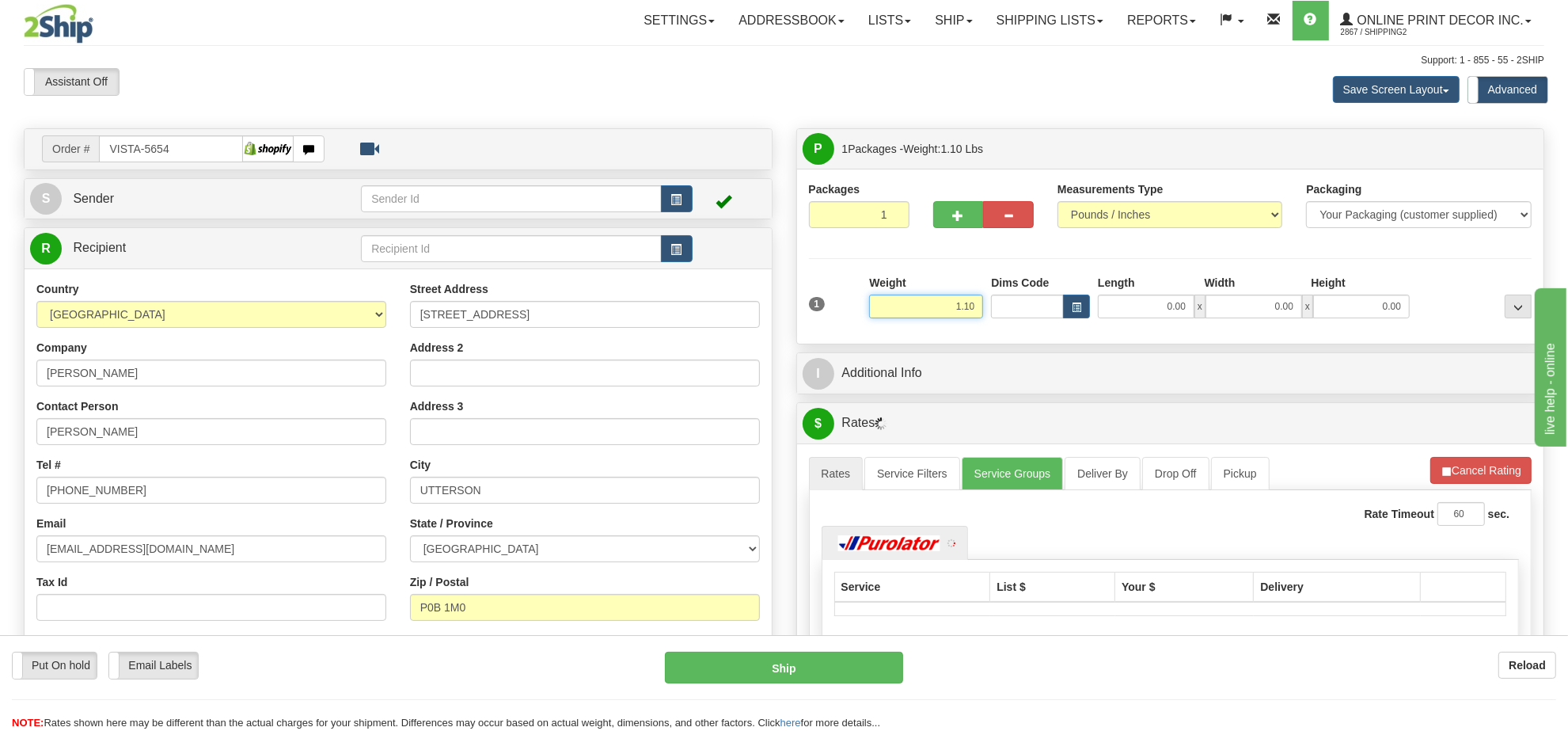
click at [922, 307] on input "1.10" at bounding box center [926, 306] width 114 height 24
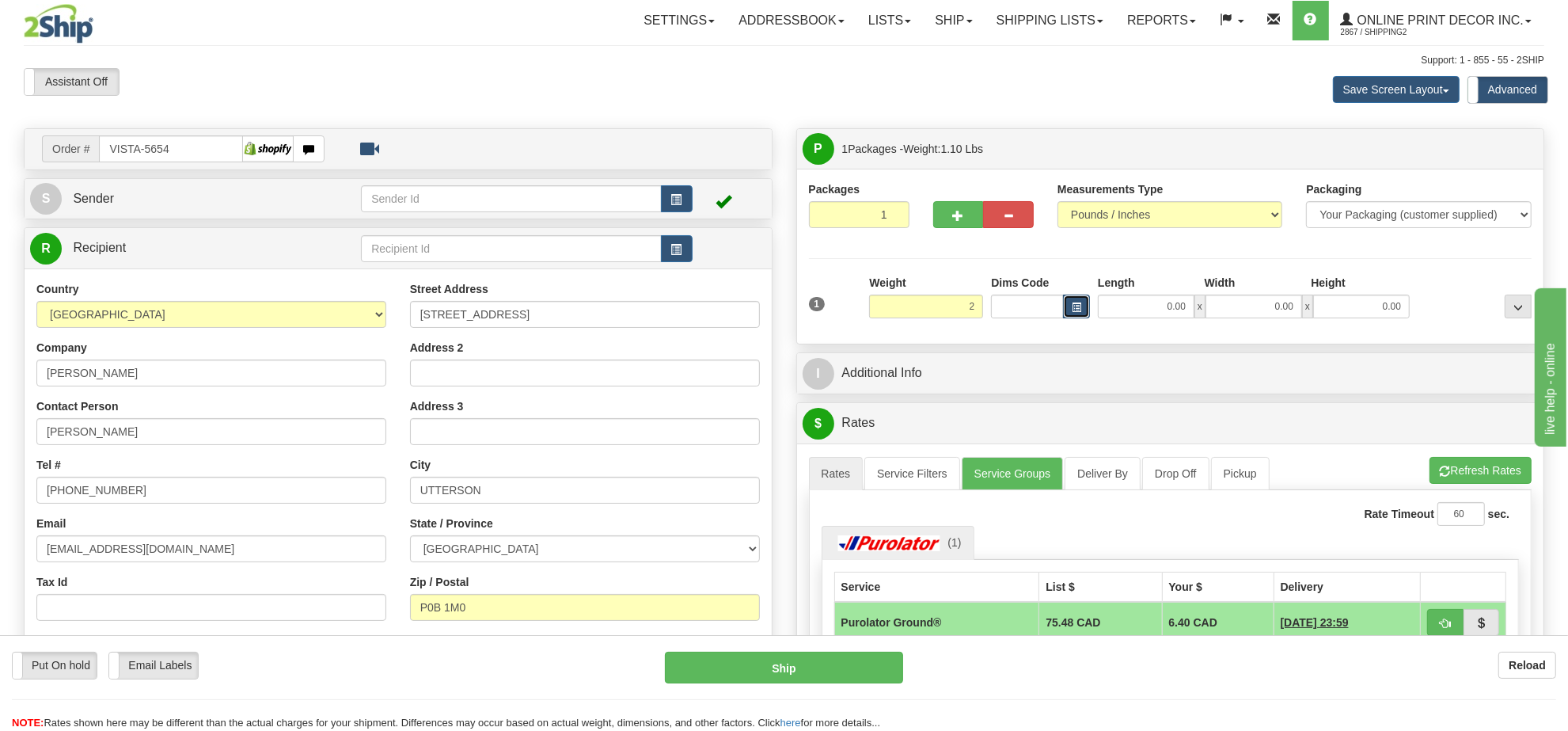
type input "2.00"
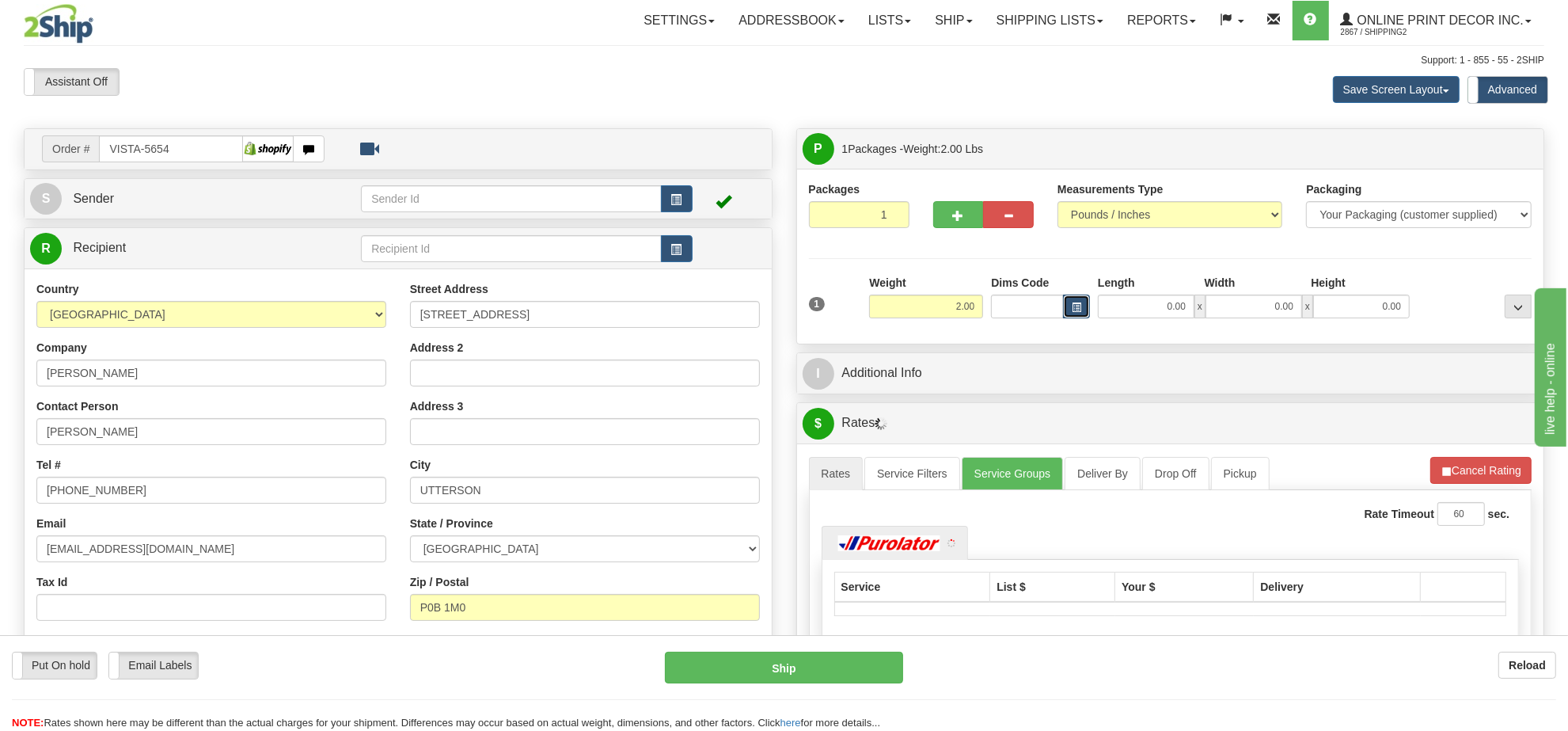
click at [1070, 303] on button "button" at bounding box center [1076, 306] width 27 height 24
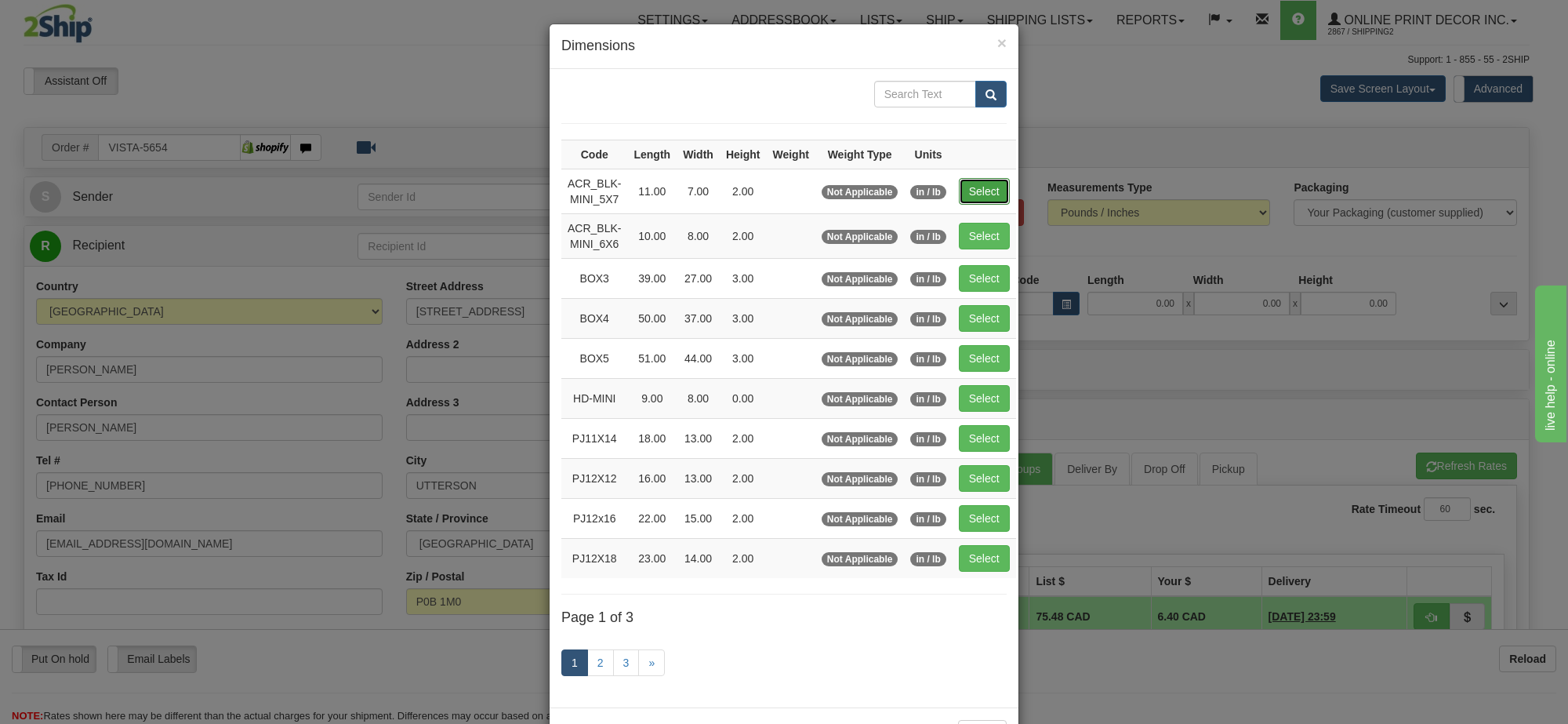
click at [978, 204] on button "Select" at bounding box center [984, 192] width 51 height 27
type input "ACR_BLK-MINI_5X7"
type input "11.00"
type input "7.00"
type input "2.00"
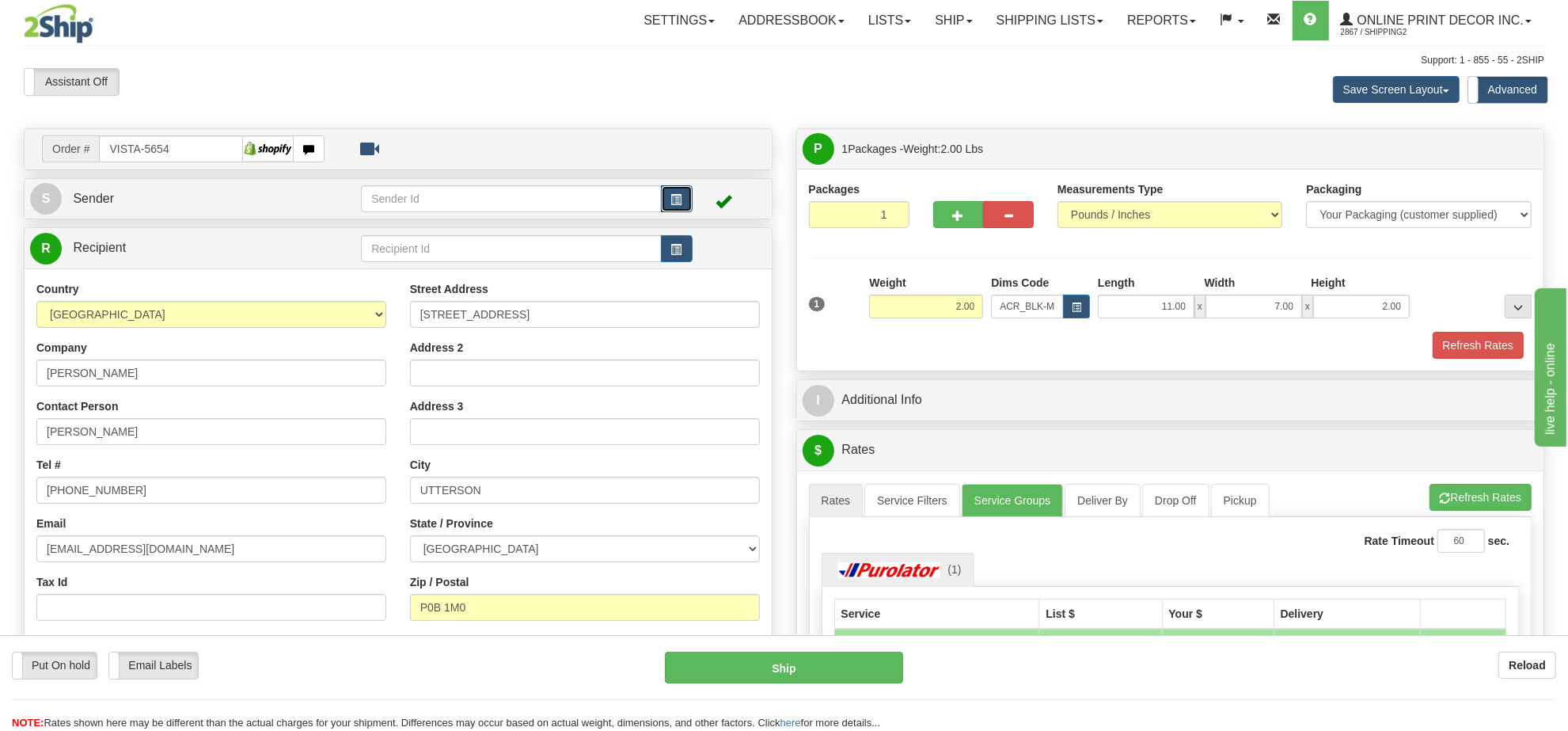
click at [683, 195] on button "button" at bounding box center [677, 199] width 31 height 27
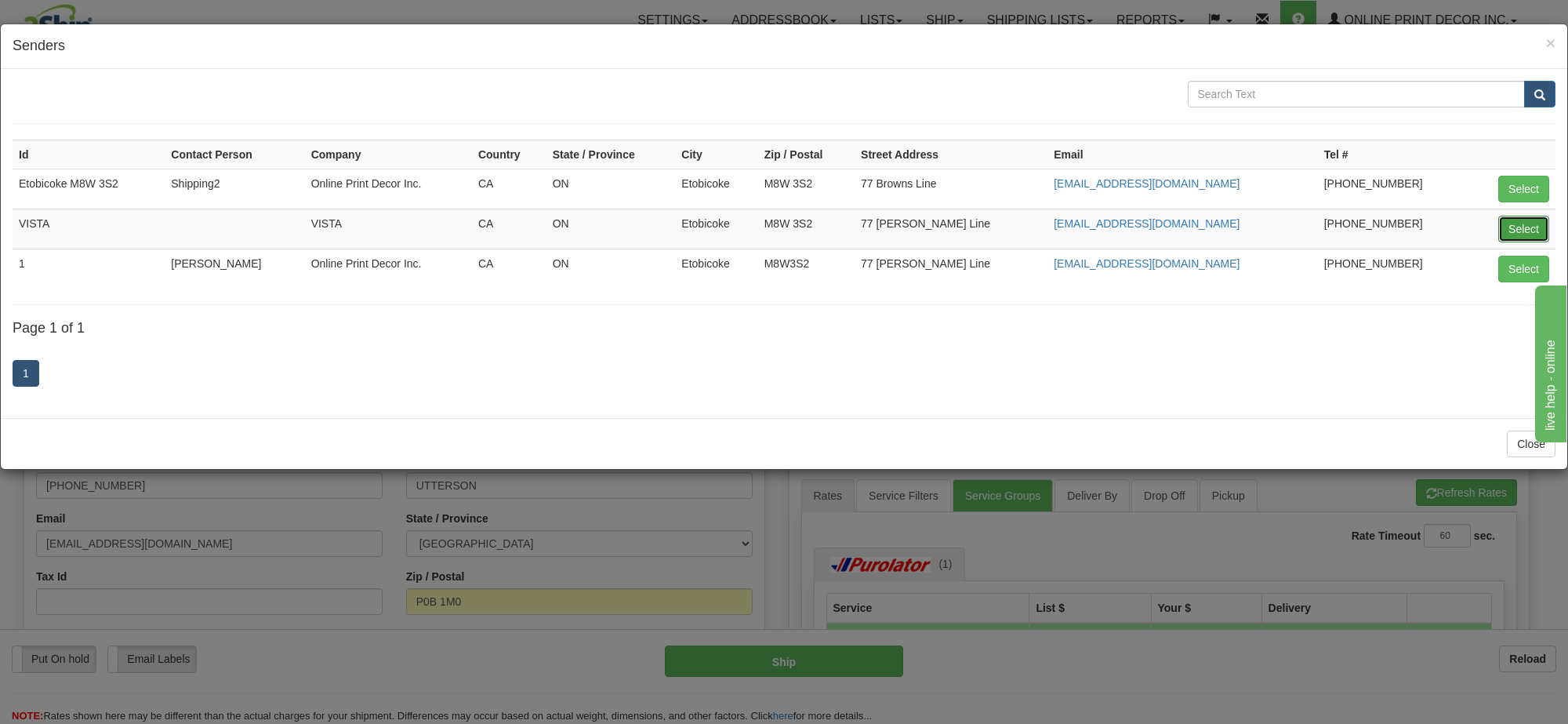
click at [1537, 230] on button "Select" at bounding box center [1523, 229] width 51 height 27
type input "VISTA"
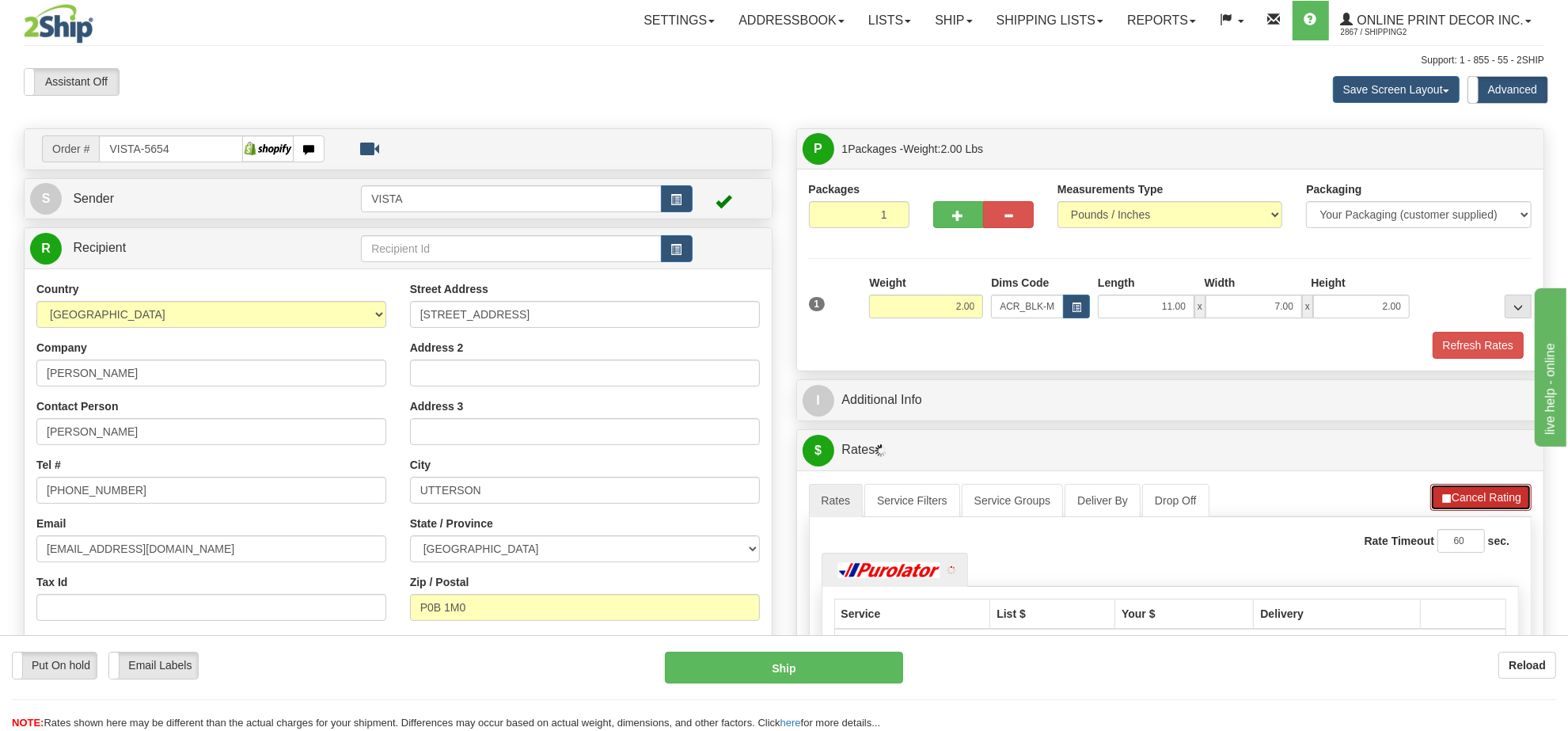
click at [1500, 492] on button "Cancel Rating" at bounding box center [1481, 498] width 101 height 27
click at [1500, 492] on button "Refresh Rates" at bounding box center [1481, 498] width 102 height 27
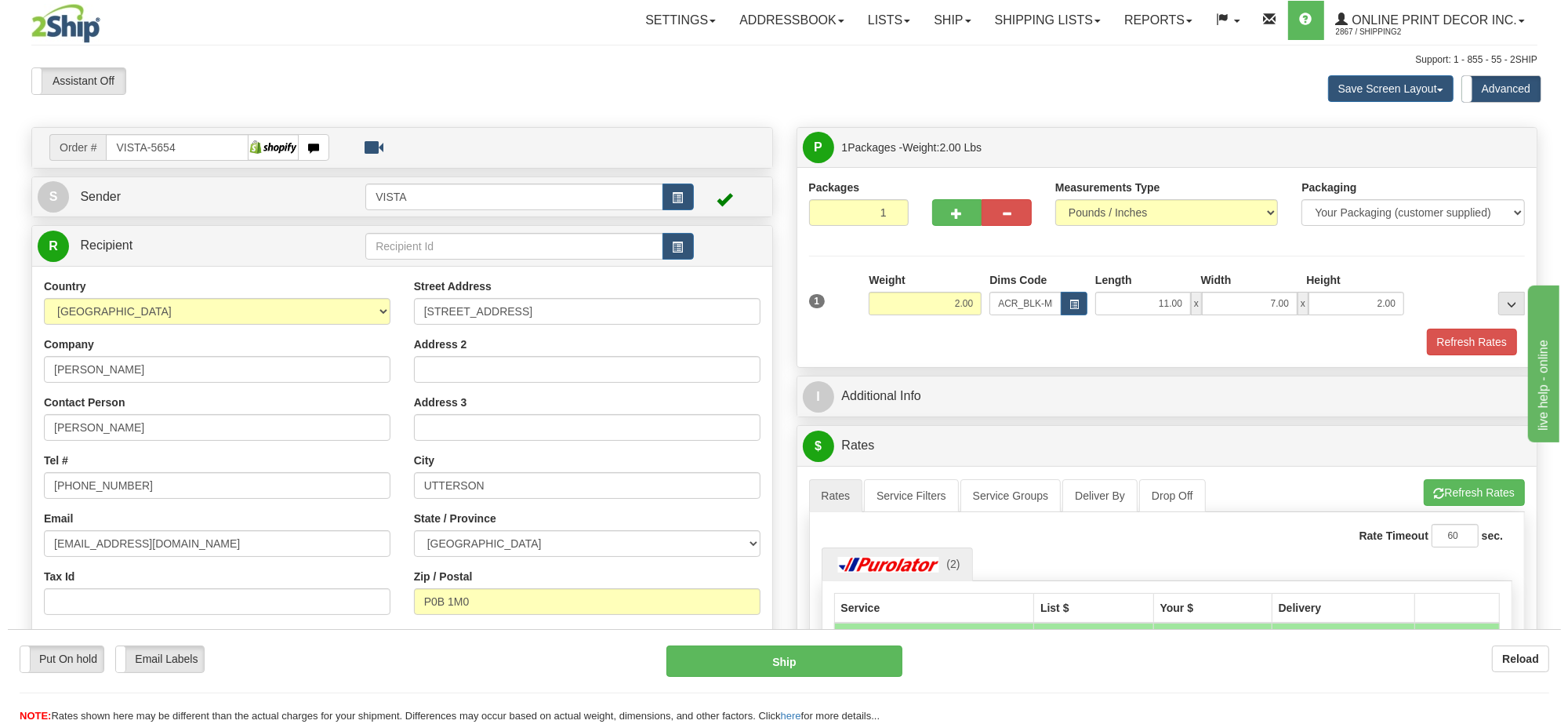
scroll to position [196, 0]
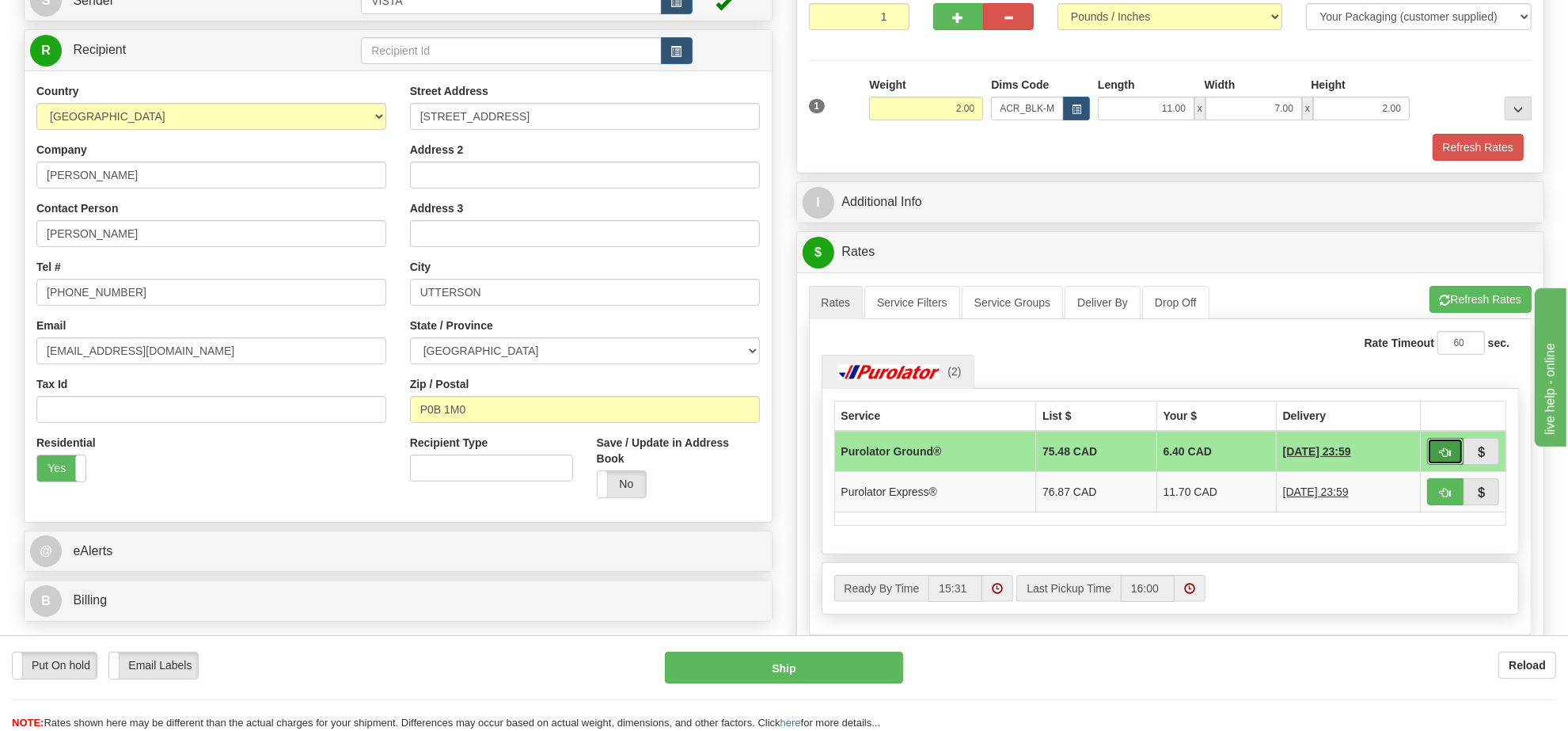
click at [1442, 458] on span "button" at bounding box center [1445, 453] width 11 height 10
type input "260"
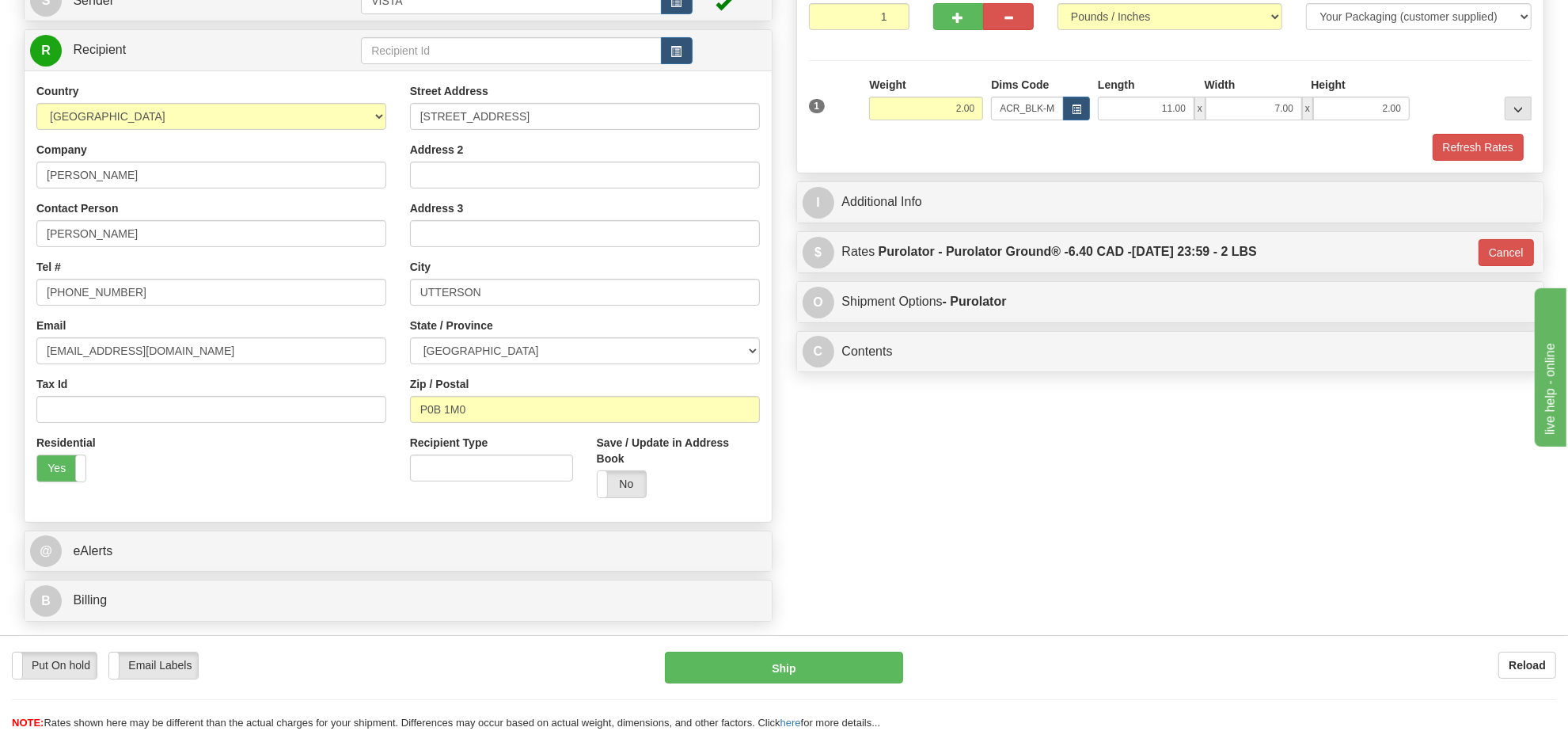
click at [822, 685] on div "Put On hold Put On hold Email Labels Email Labels Edit Reload Ship" at bounding box center [784, 690] width 1568 height 79
click at [827, 662] on button "Ship" at bounding box center [784, 666] width 238 height 31
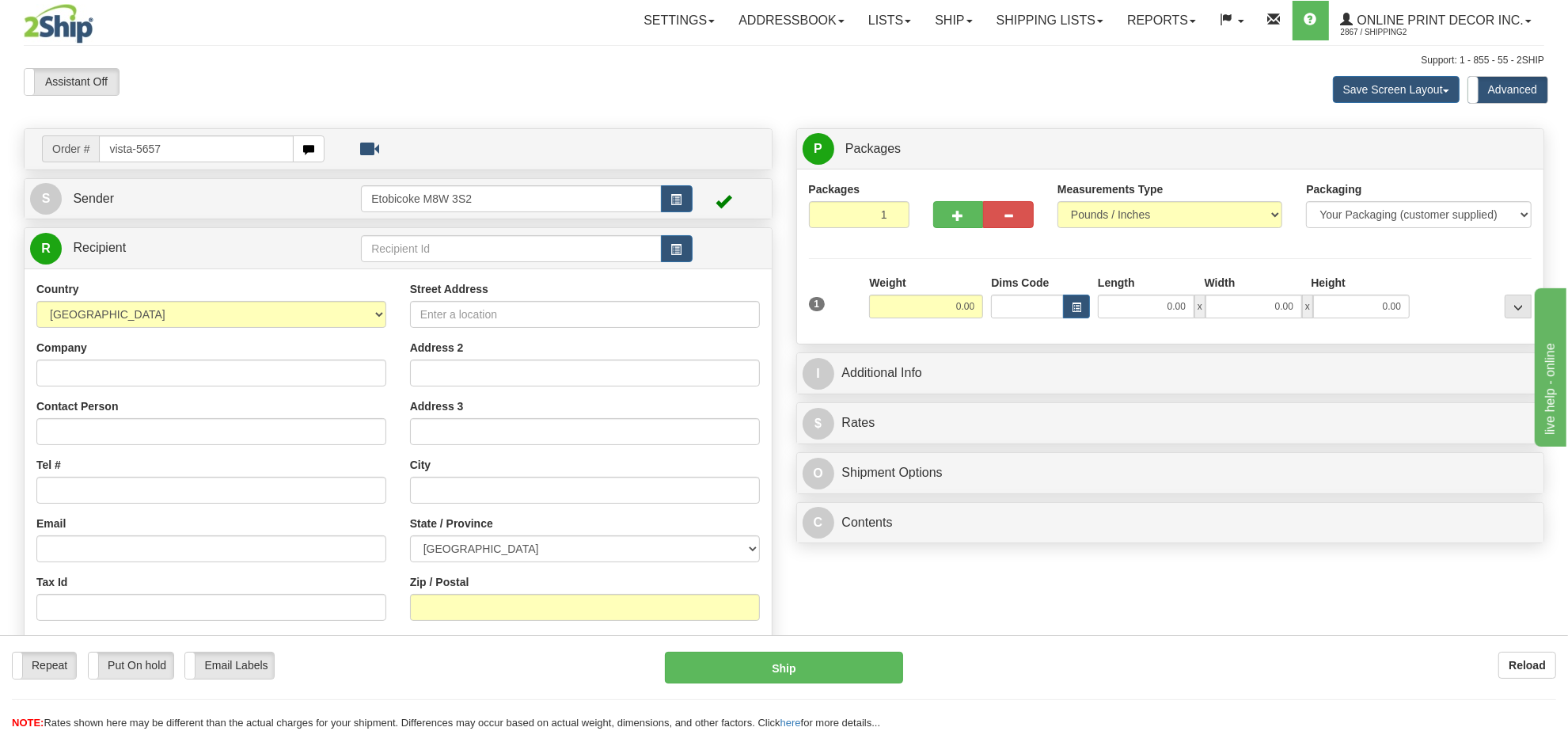
type input "vista-5657"
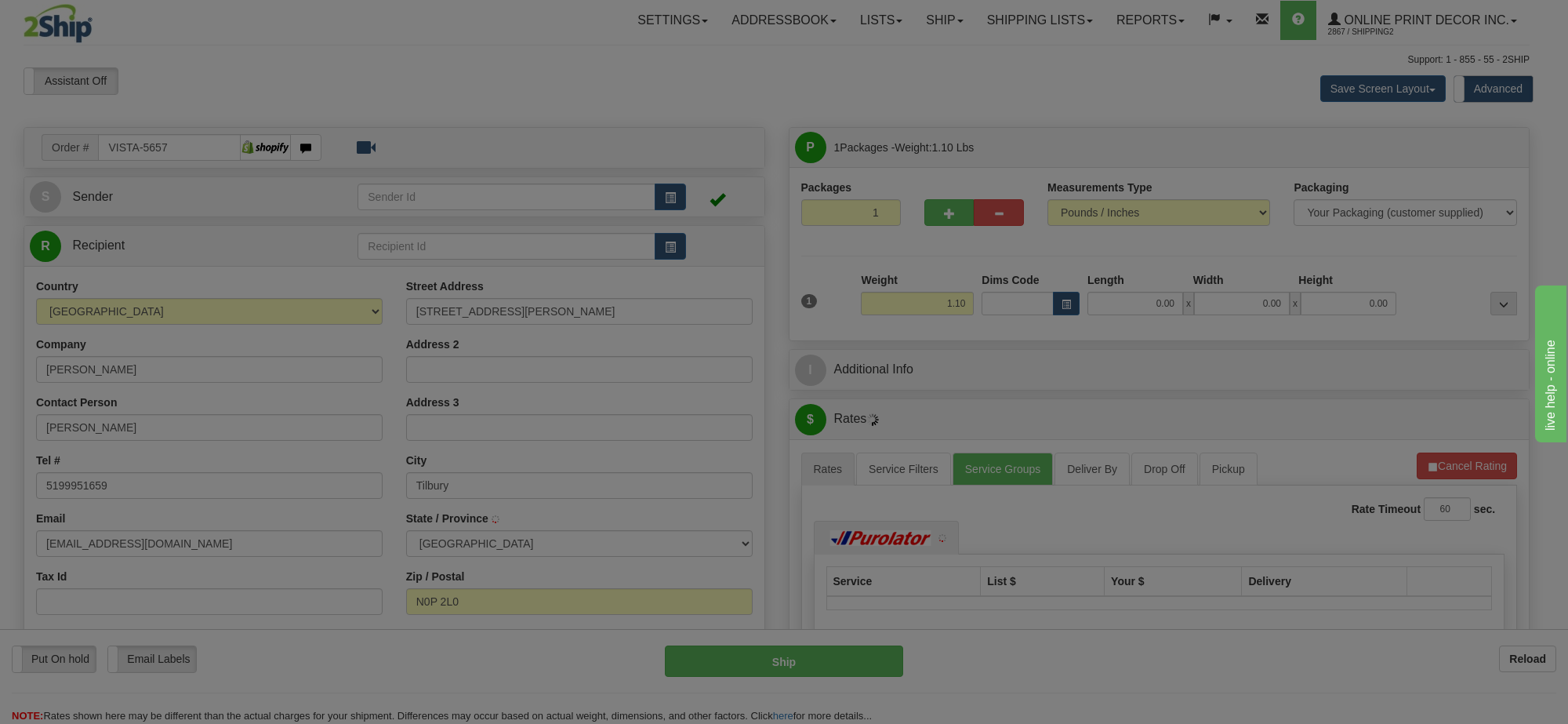
type input "TILBURY"
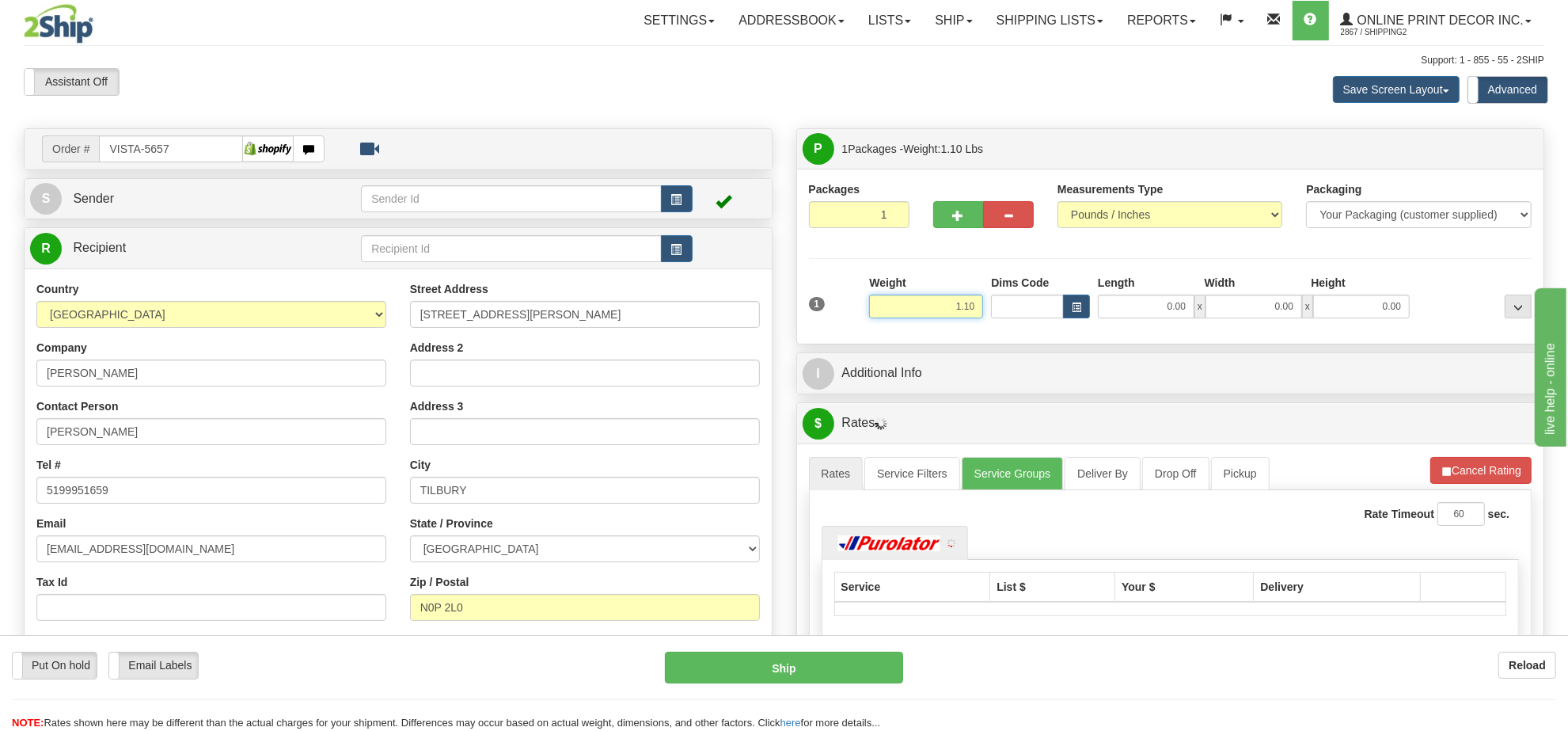
click at [968, 311] on input "1.10" at bounding box center [926, 306] width 114 height 24
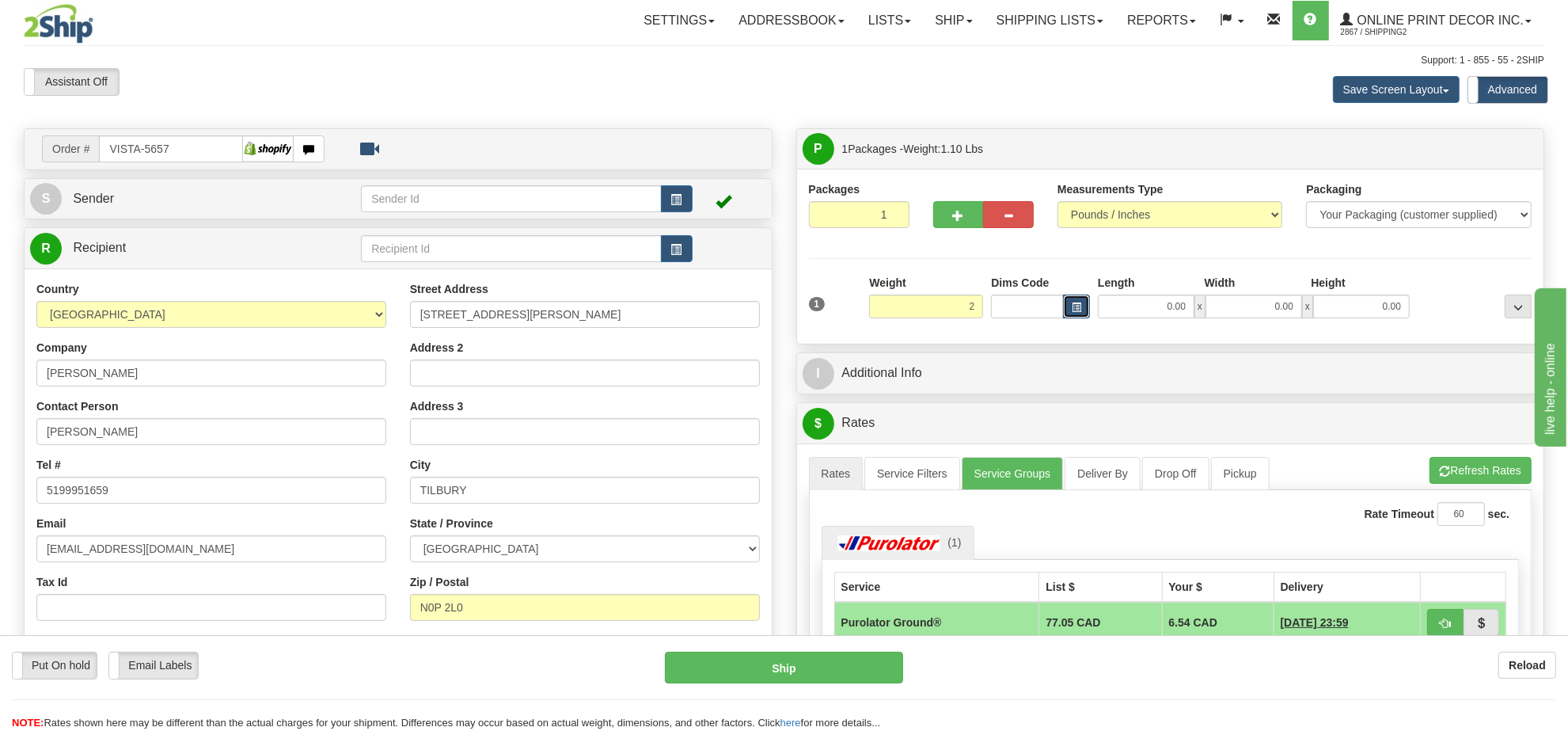
type input "2.00"
click at [1069, 306] on button "button" at bounding box center [1076, 306] width 27 height 24
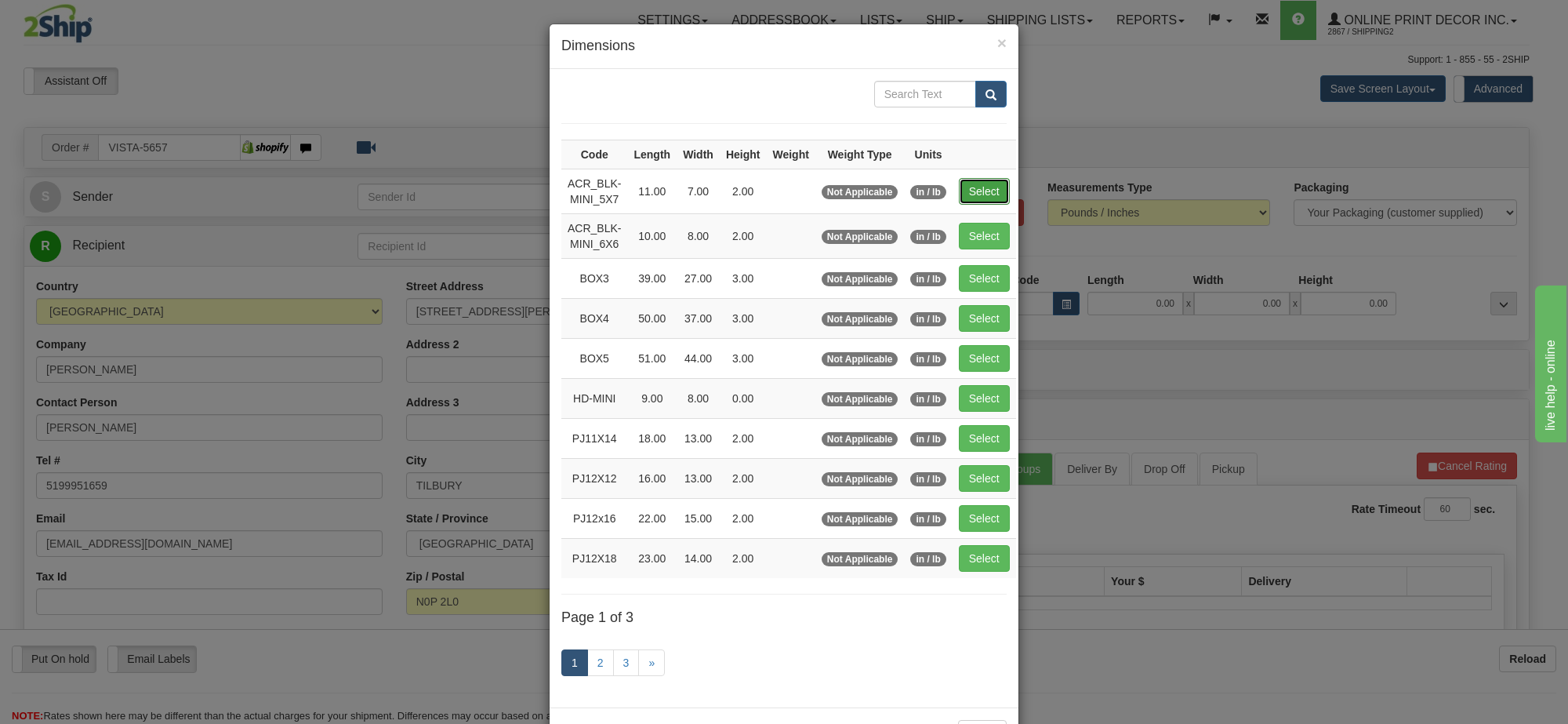
click at [964, 192] on button "Select" at bounding box center [984, 192] width 51 height 27
type input "ACR_BLK-MINI_5X7"
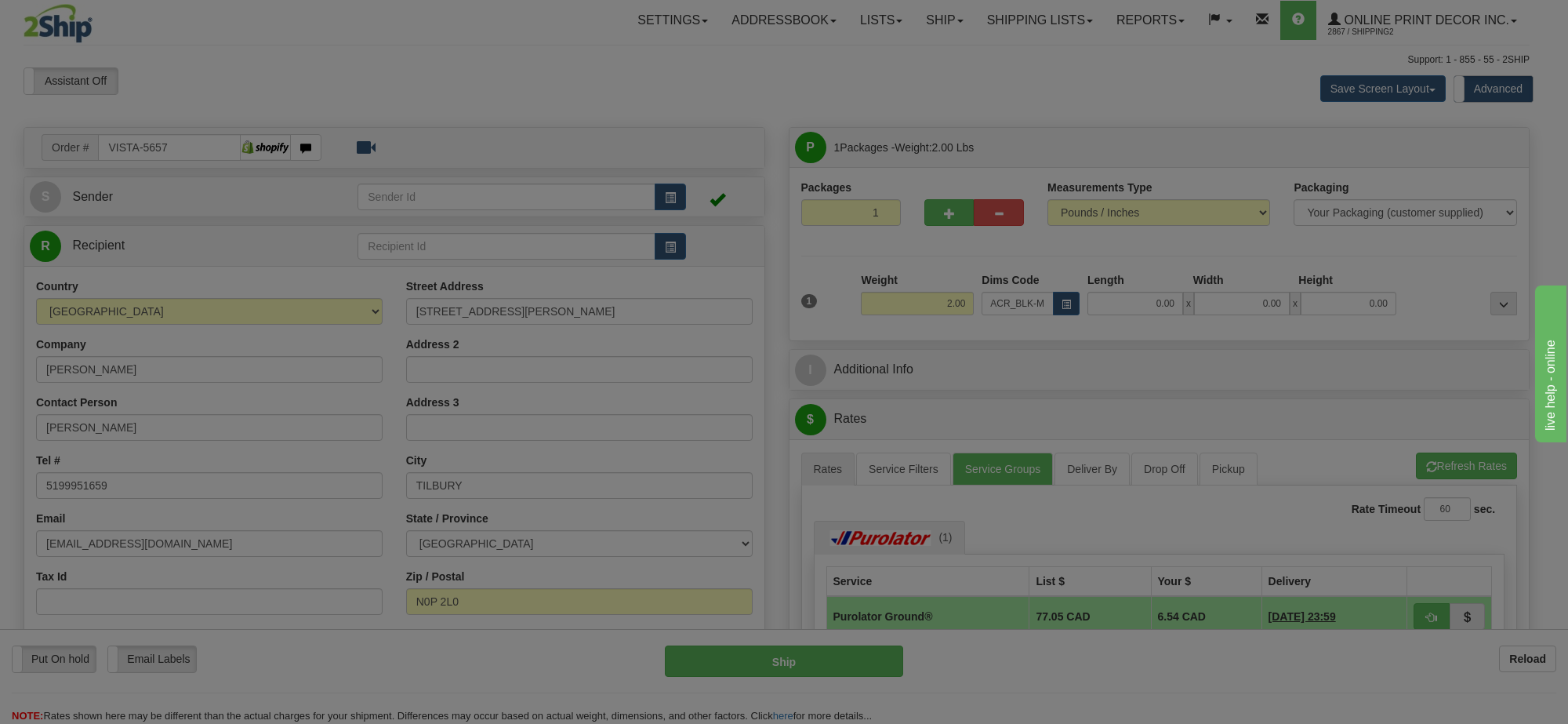
type input "11.00"
type input "7.00"
type input "2.00"
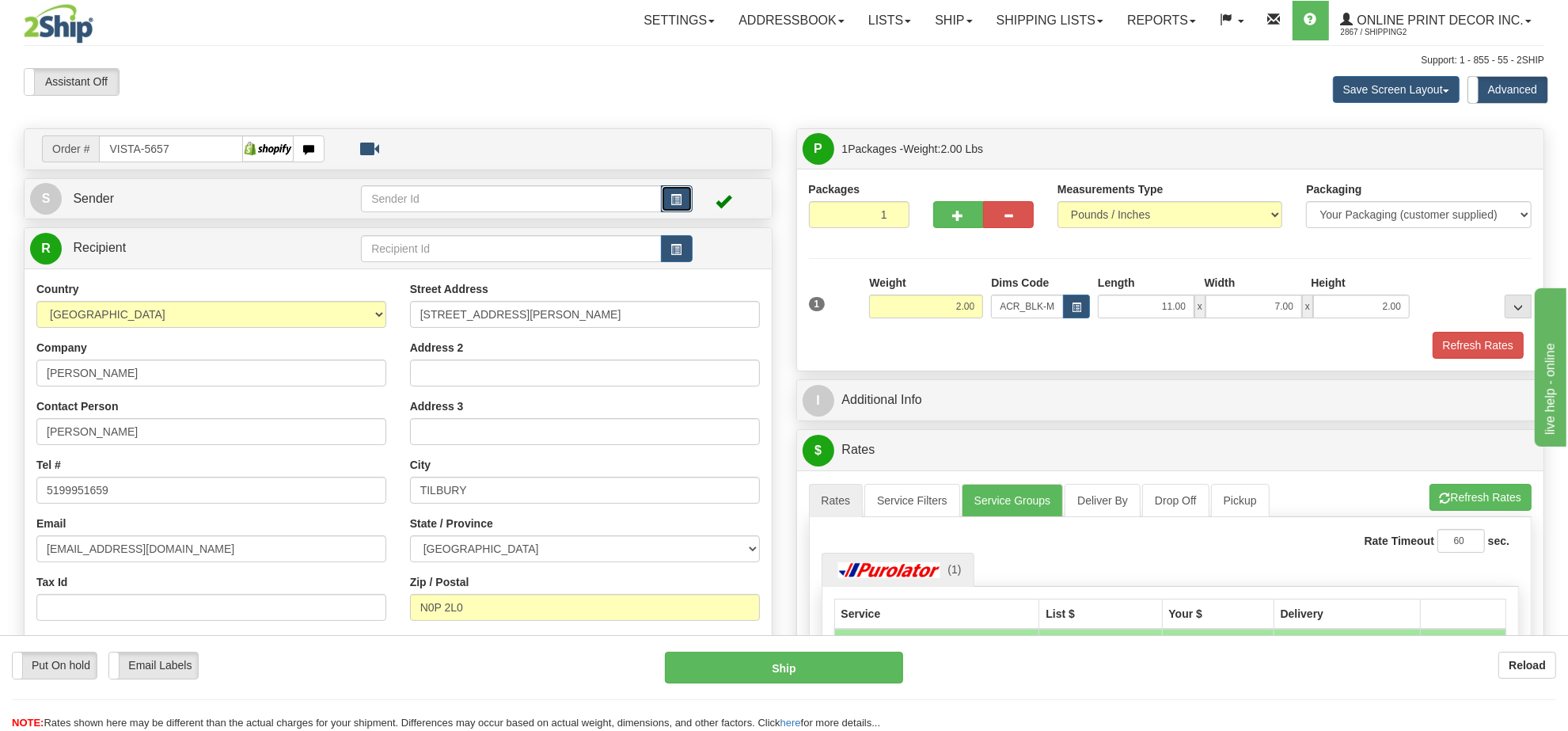
click at [685, 199] on button "button" at bounding box center [677, 199] width 31 height 27
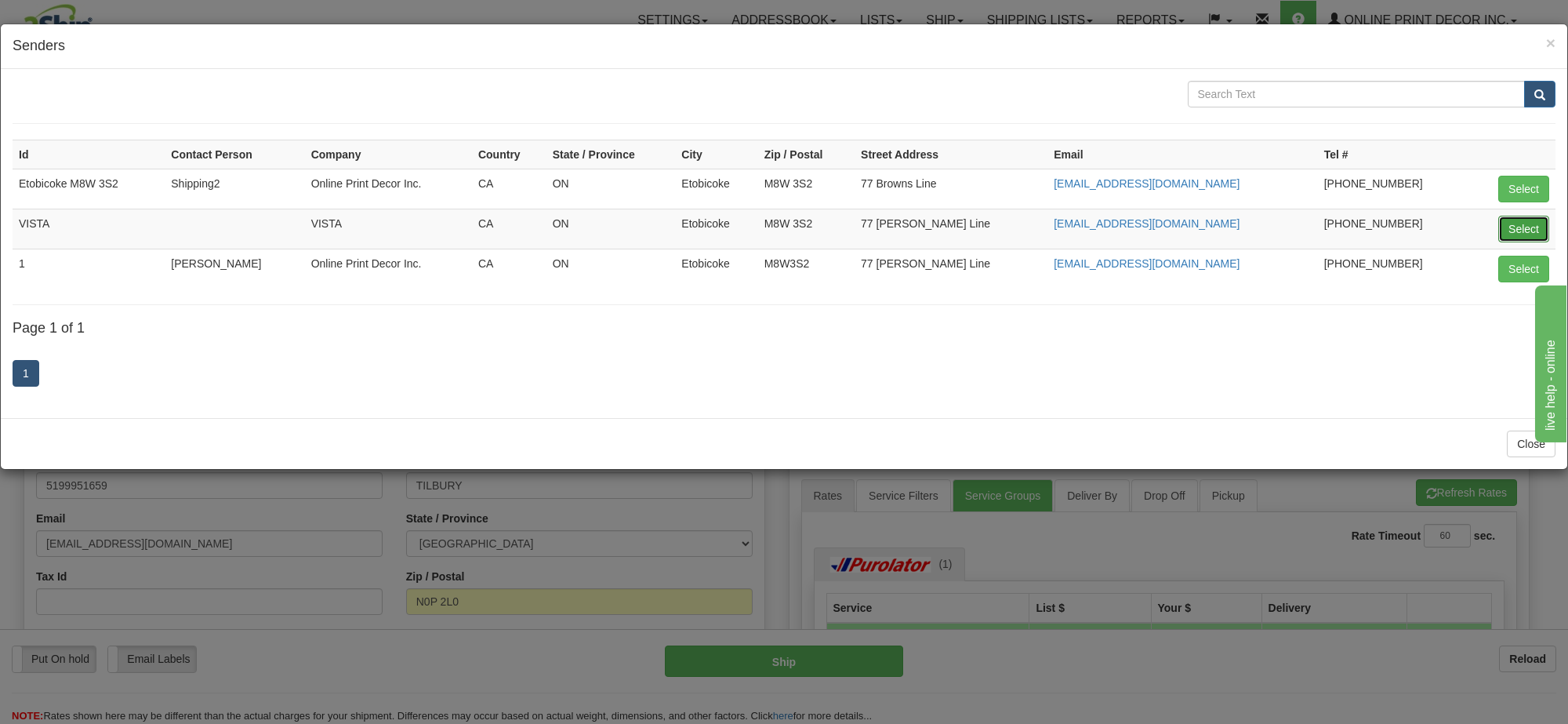
click at [1506, 231] on button "Select" at bounding box center [1523, 229] width 51 height 27
type input "VISTA"
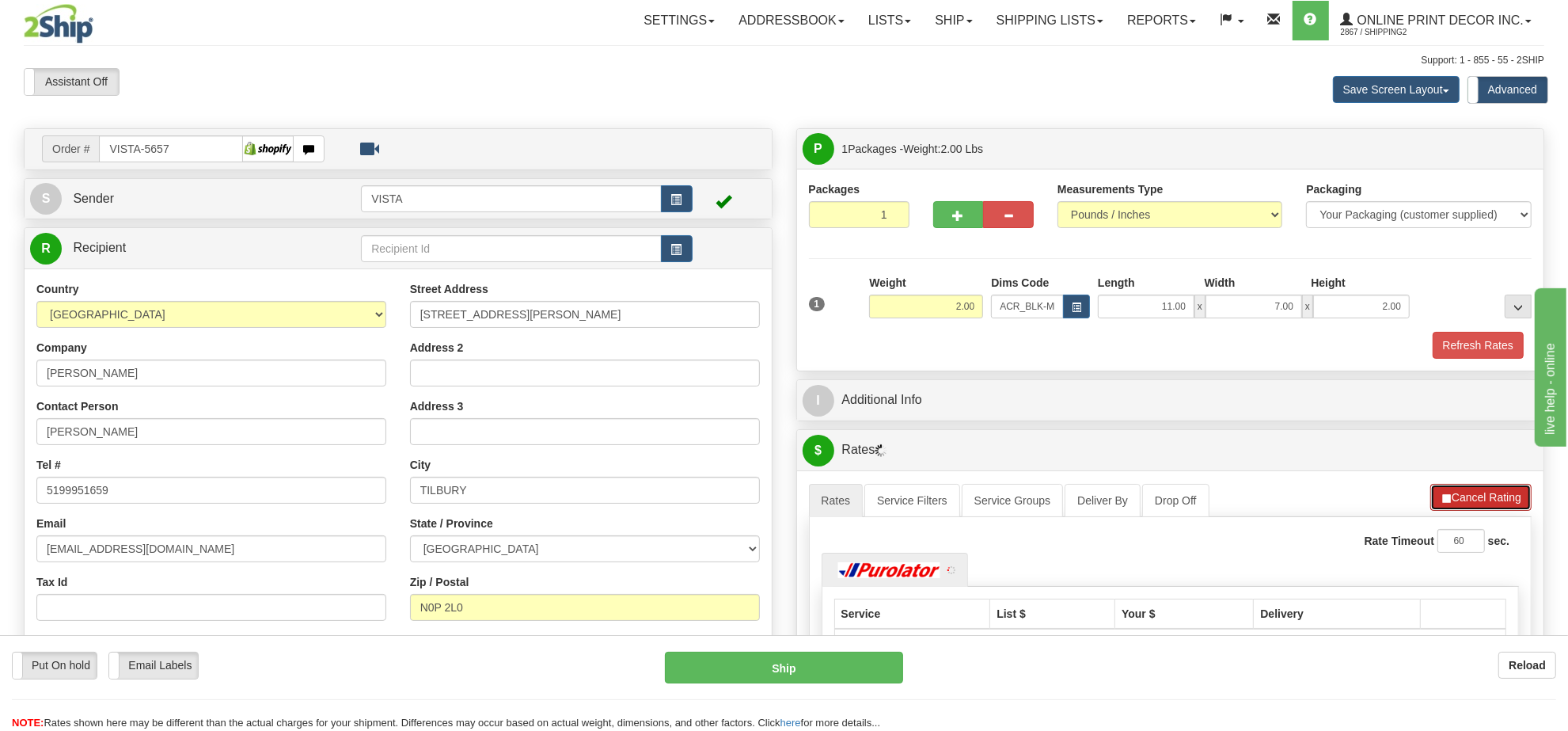
click at [1475, 496] on button "Cancel Rating" at bounding box center [1481, 498] width 101 height 27
click at [1476, 495] on button "Refresh Rates" at bounding box center [1481, 498] width 102 height 27
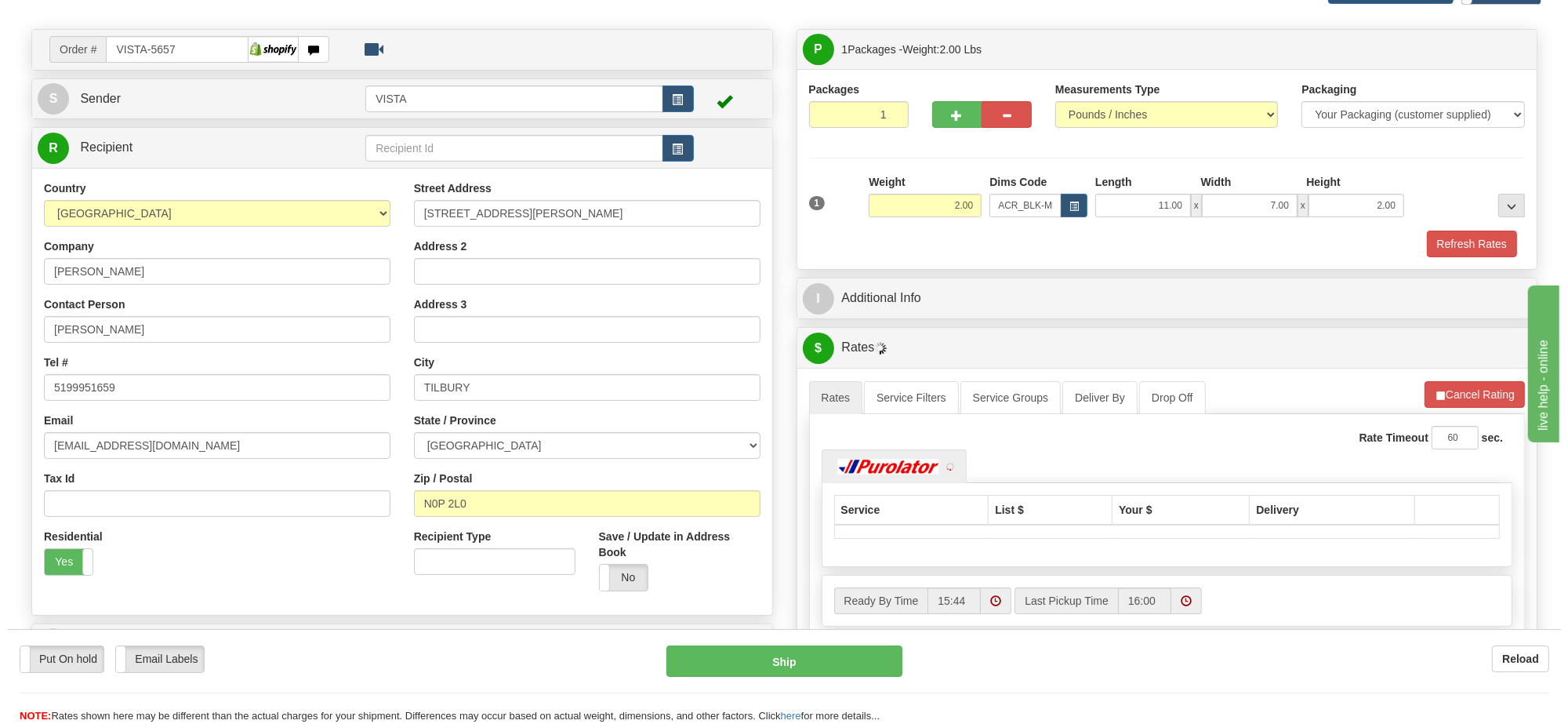
scroll to position [196, 0]
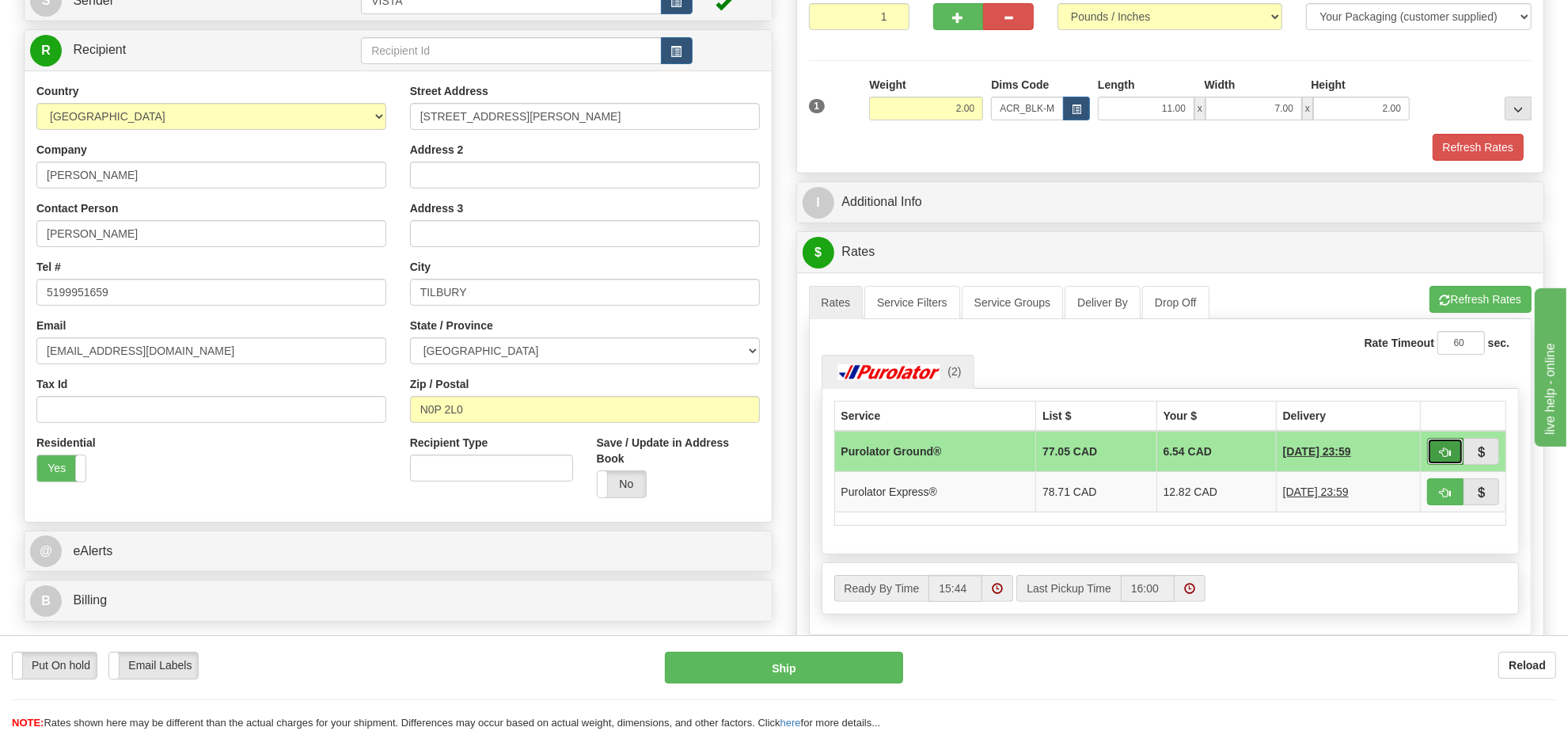
click at [1436, 462] on button "button" at bounding box center [1445, 452] width 37 height 27
type input "260"
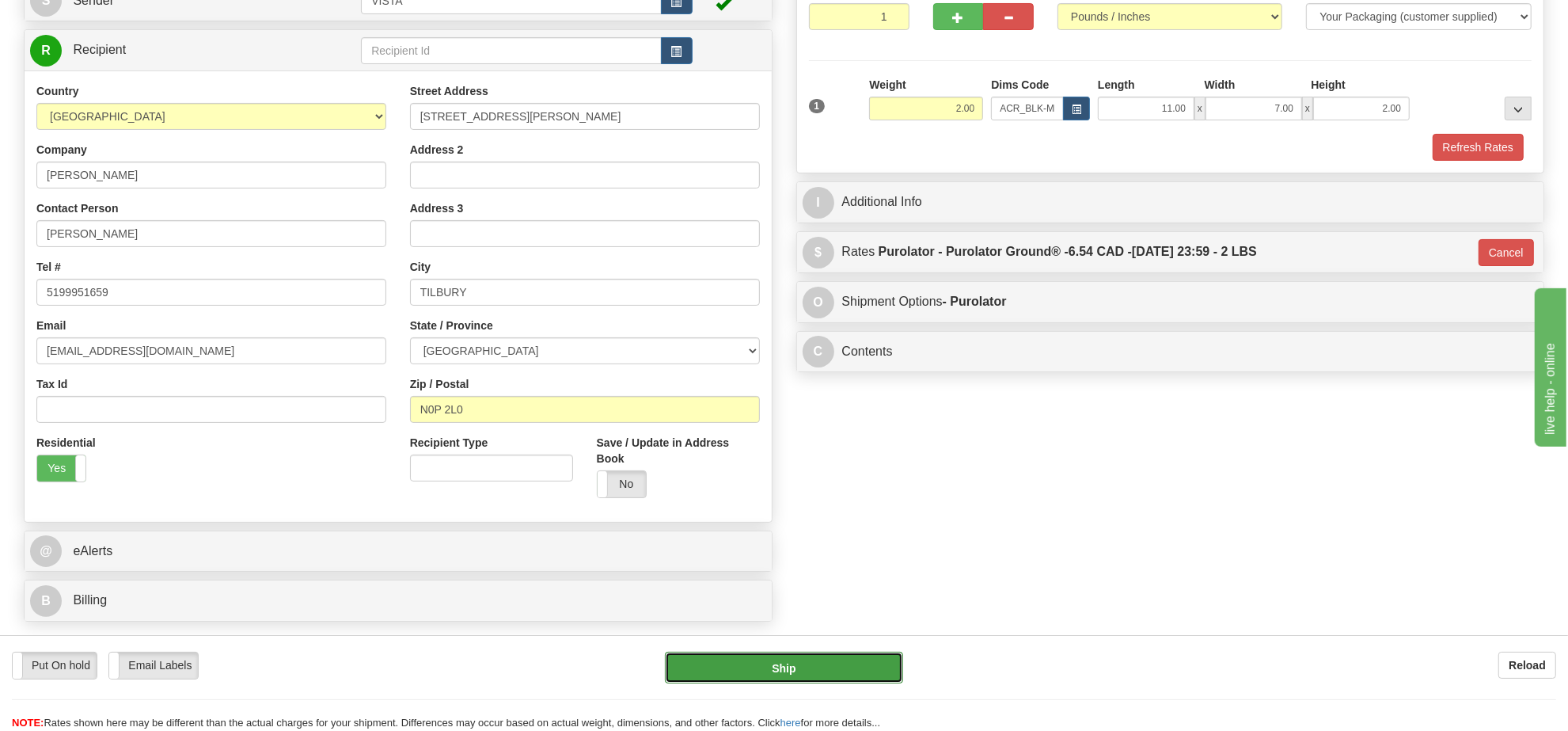
click at [821, 661] on button "Ship" at bounding box center [784, 666] width 238 height 31
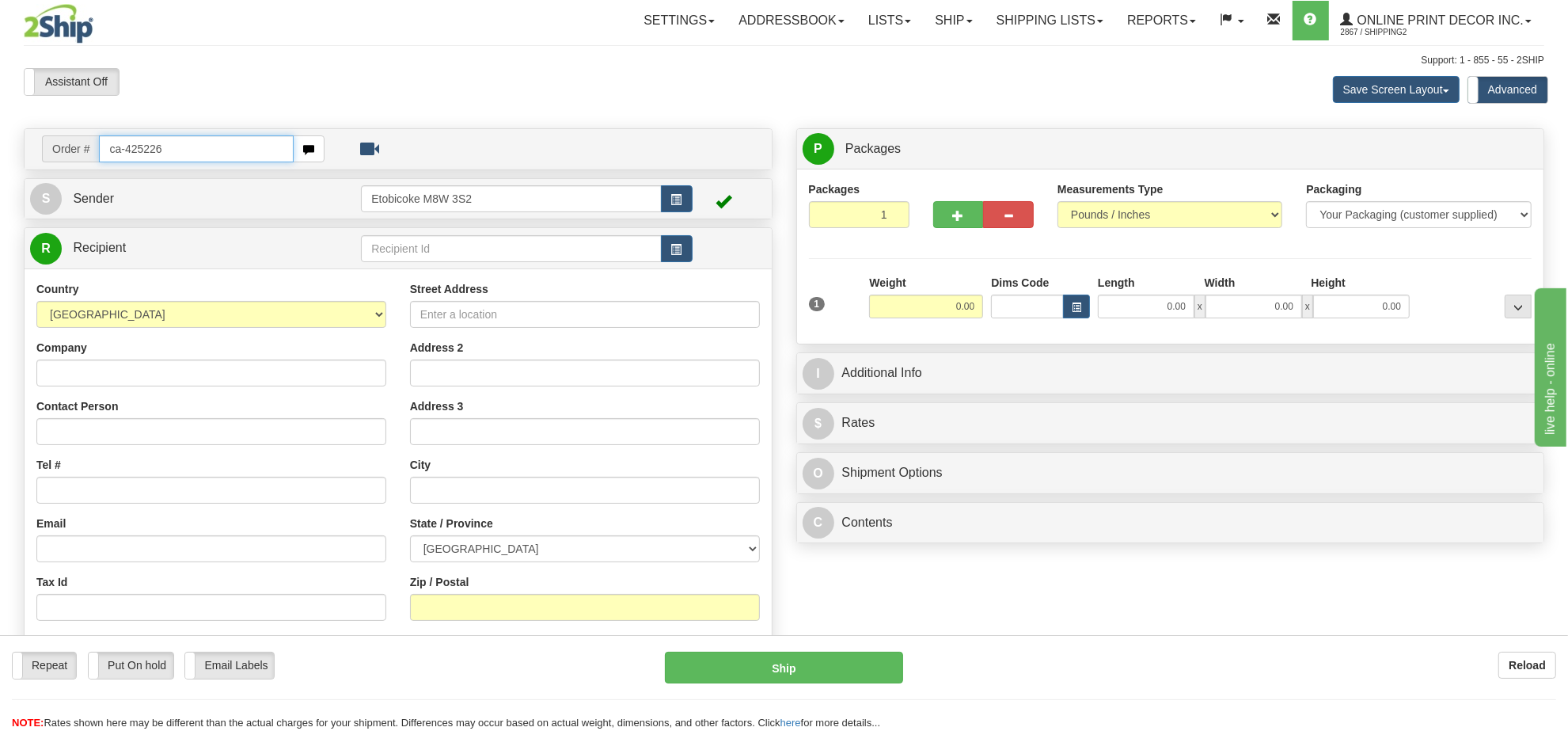
type input "ca-425226"
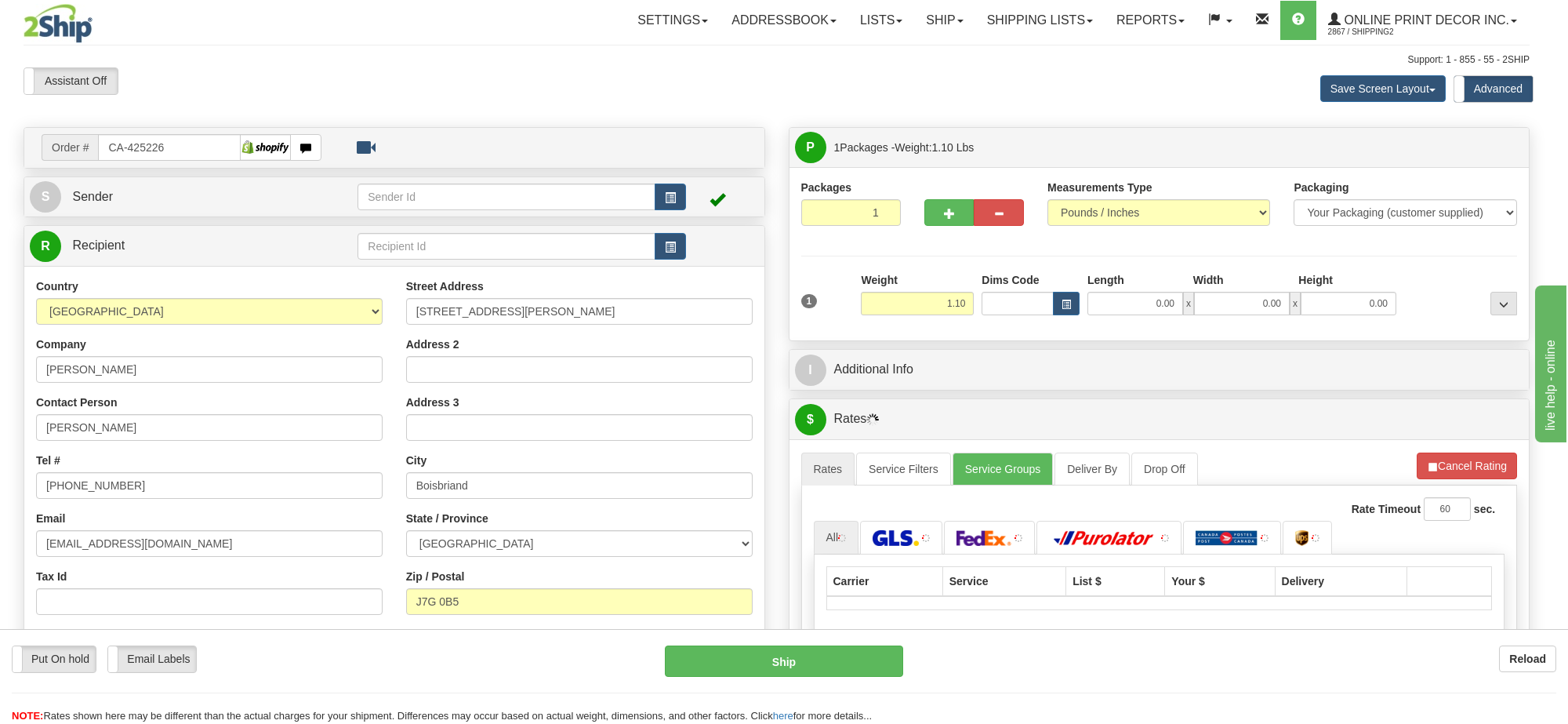
type input "BOISBRIAND"
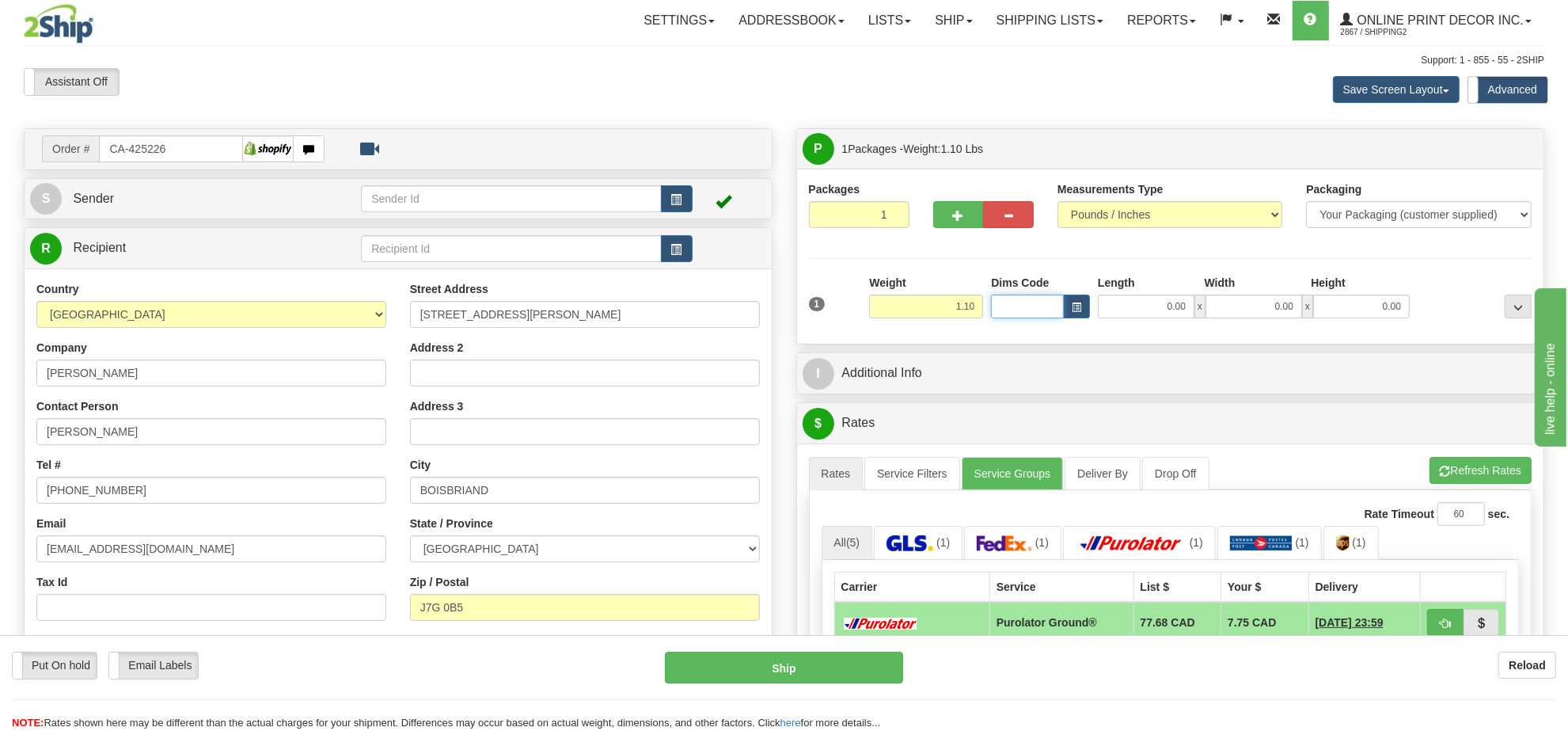
drag, startPoint x: 994, startPoint y: 299, endPoint x: 986, endPoint y: 298, distance: 8.1
click at [992, 298] on input "Dims Code" at bounding box center [1027, 306] width 73 height 24
click at [975, 295] on input "1.10" at bounding box center [926, 306] width 114 height 24
click at [972, 295] on input "1.10" at bounding box center [926, 306] width 114 height 24
click at [1078, 306] on span "button" at bounding box center [1076, 307] width 9 height 8
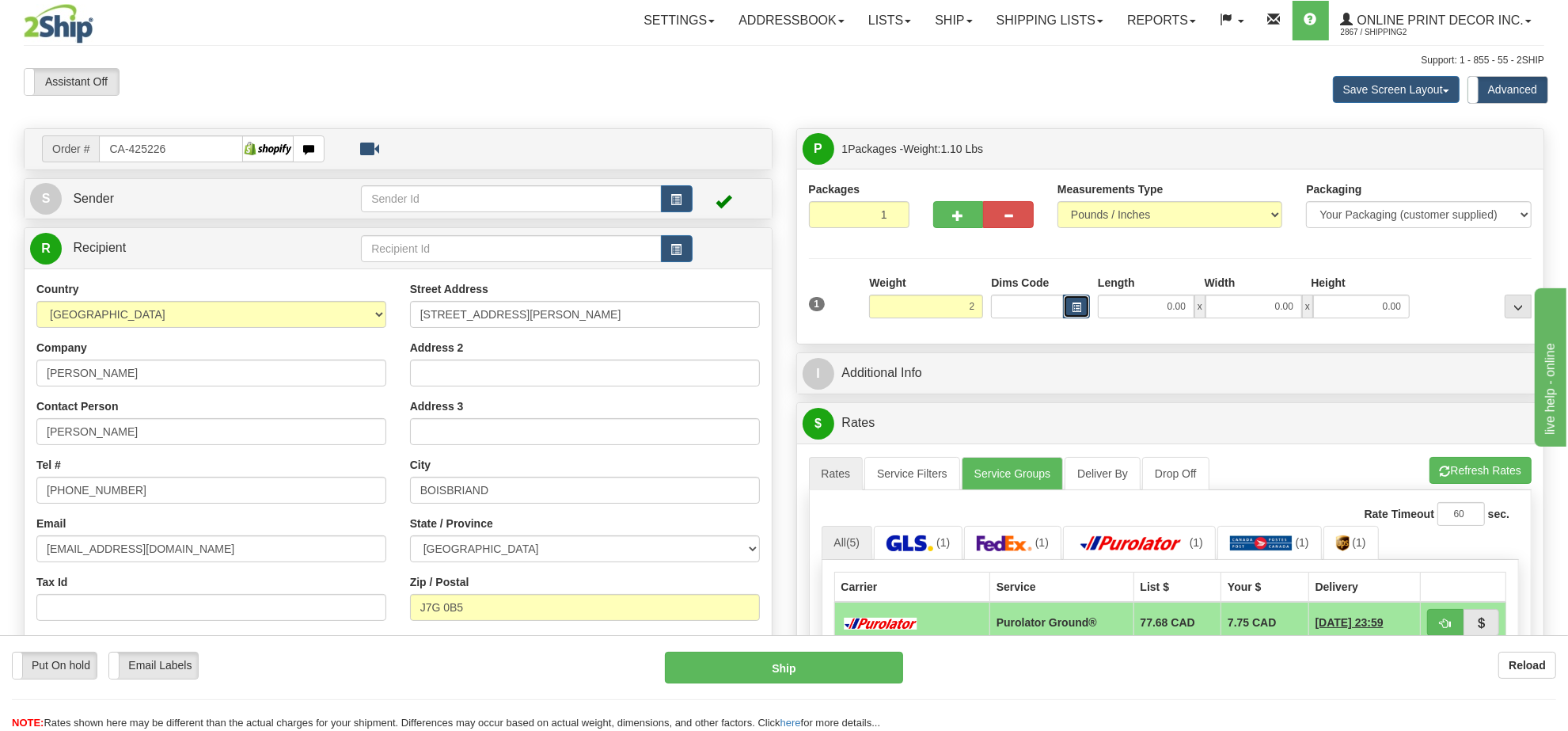
type input "2.00"
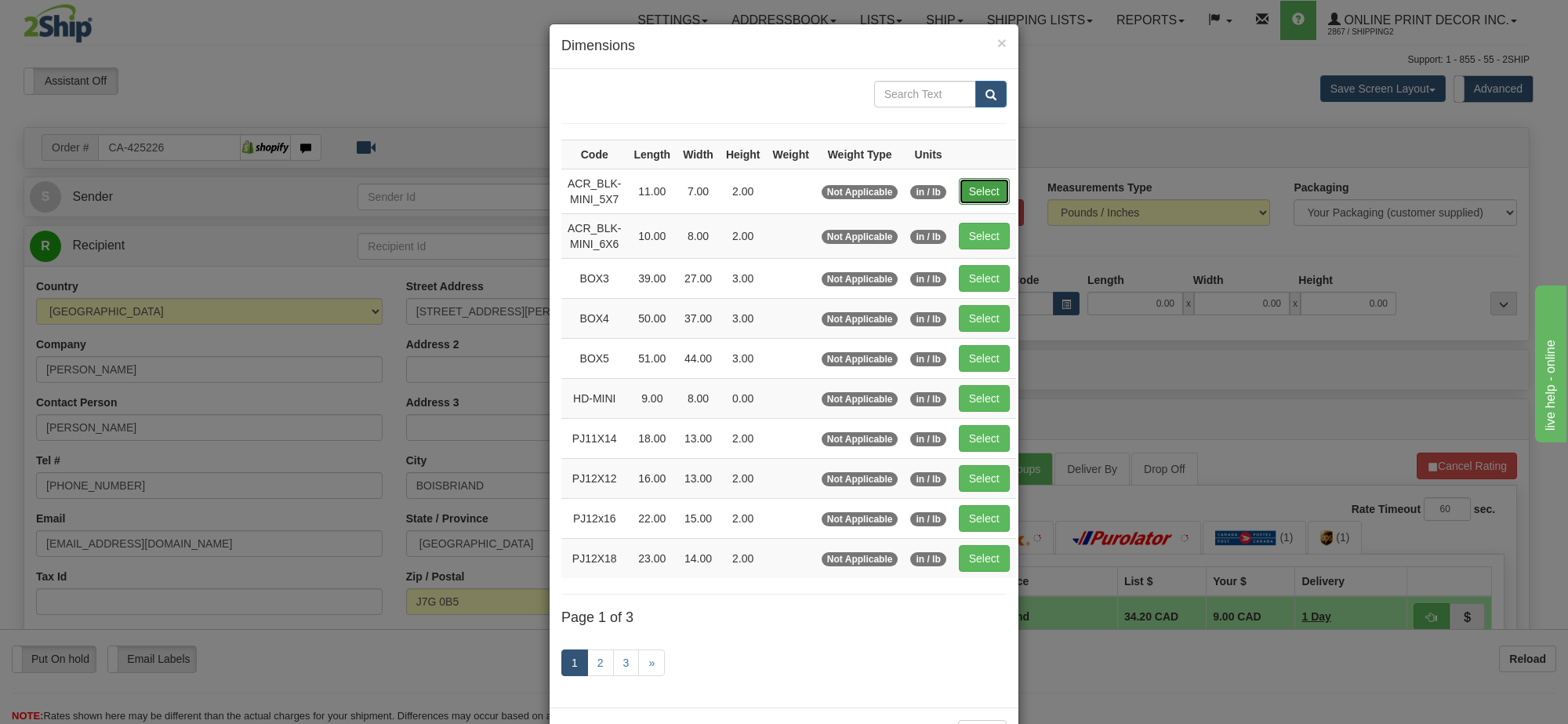
click at [982, 194] on button "Select" at bounding box center [984, 192] width 51 height 27
type input "ACR_BLK-MINI_5X7"
type input "11.00"
type input "7.00"
type input "2.00"
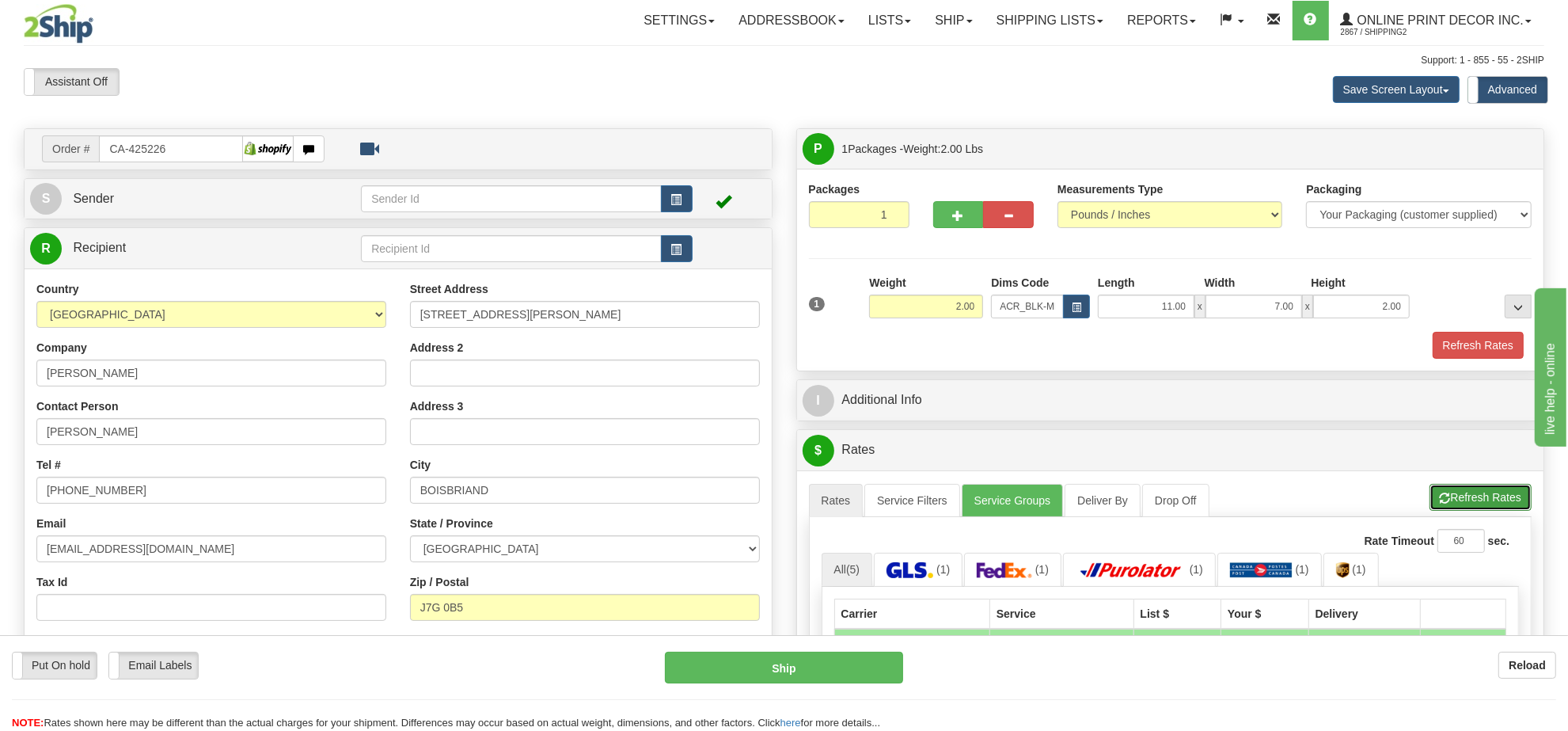
click at [1493, 501] on button "Refresh Rates" at bounding box center [1481, 498] width 102 height 27
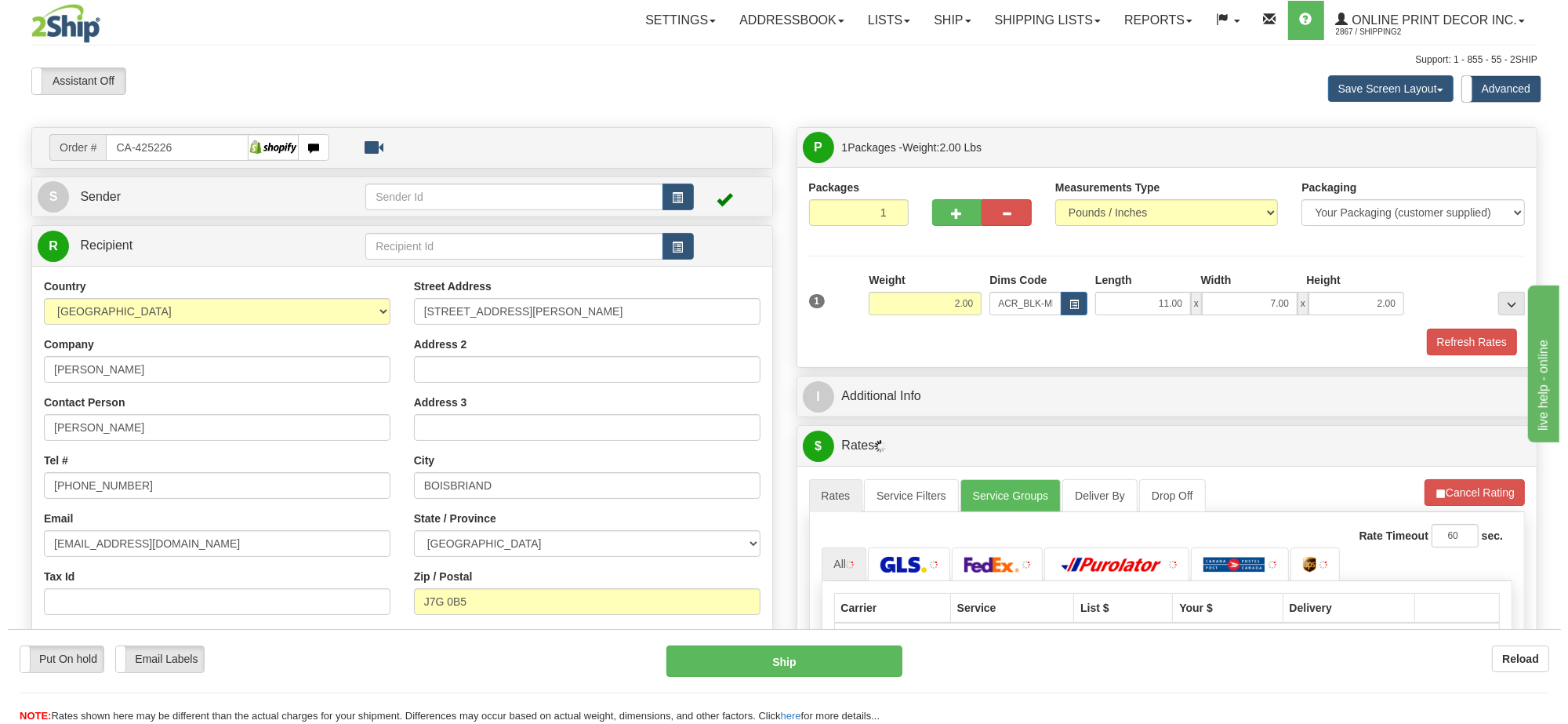
scroll to position [98, 0]
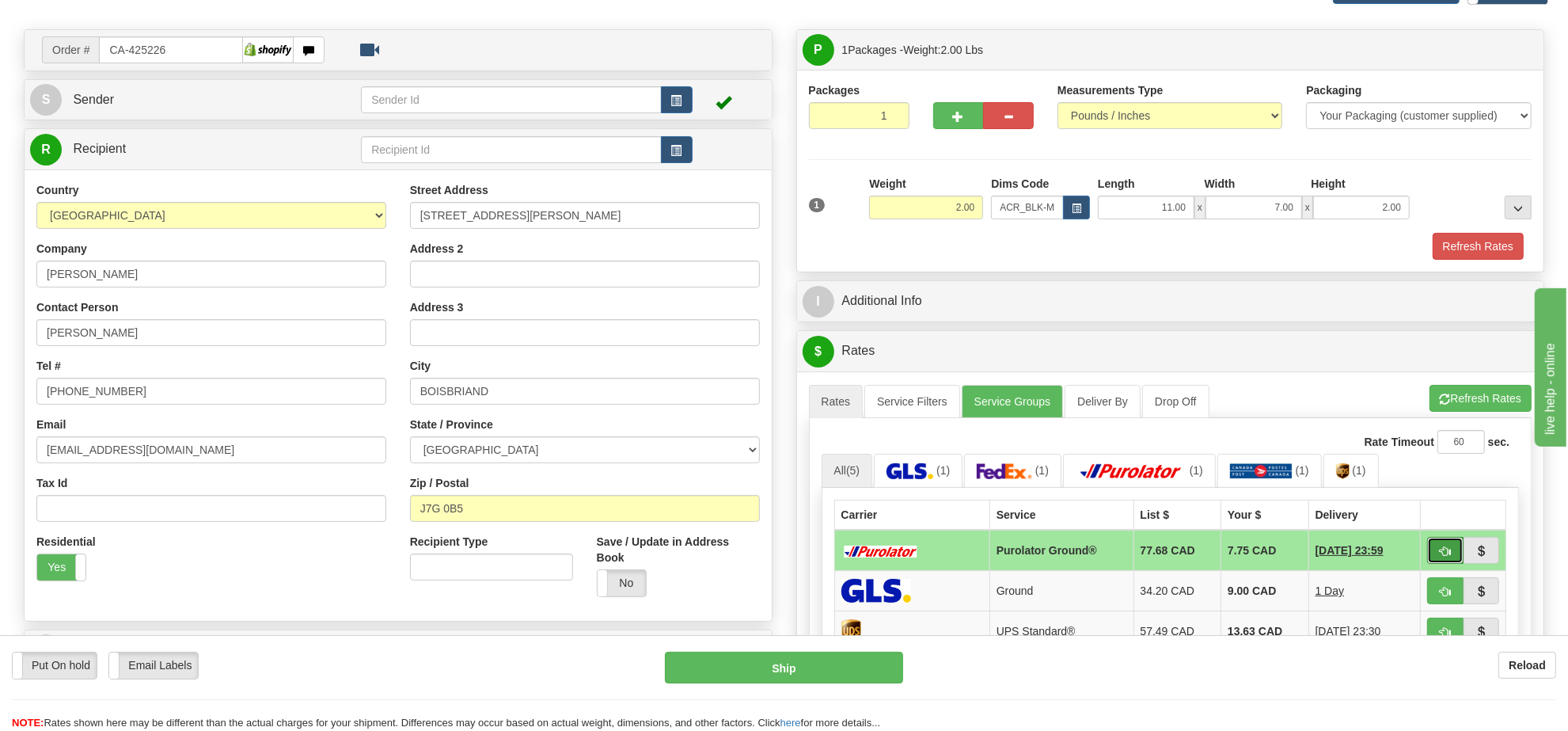
click at [1441, 556] on span "button" at bounding box center [1445, 551] width 11 height 10
type input "260"
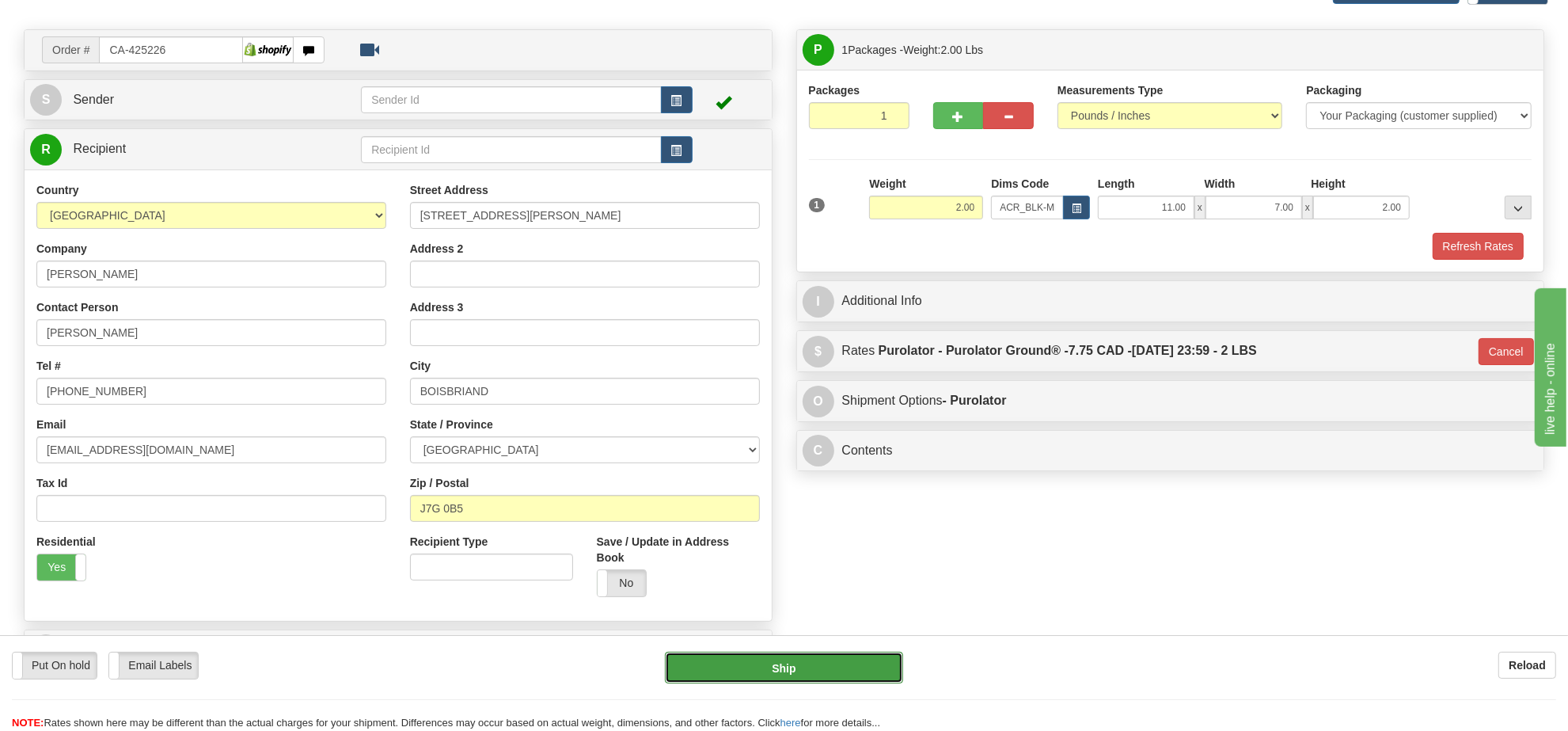
click at [886, 661] on button "Ship" at bounding box center [784, 666] width 238 height 31
